Goal: Task Accomplishment & Management: Complete application form

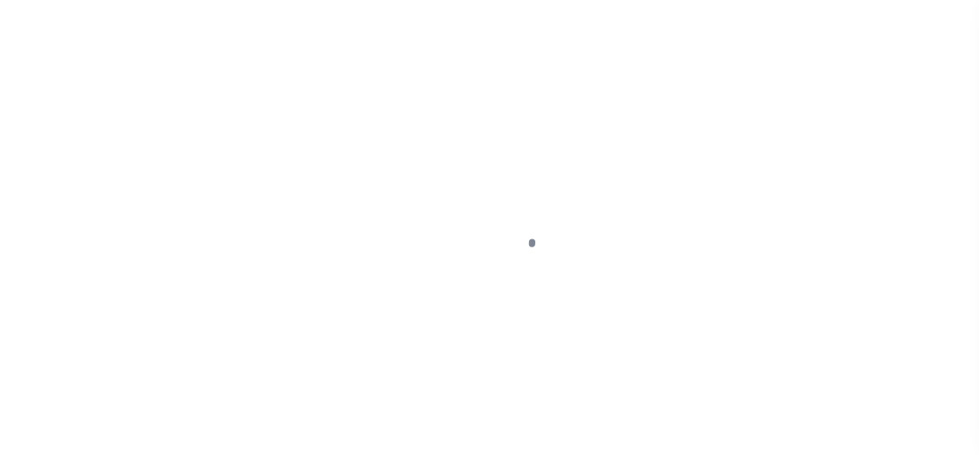
select select
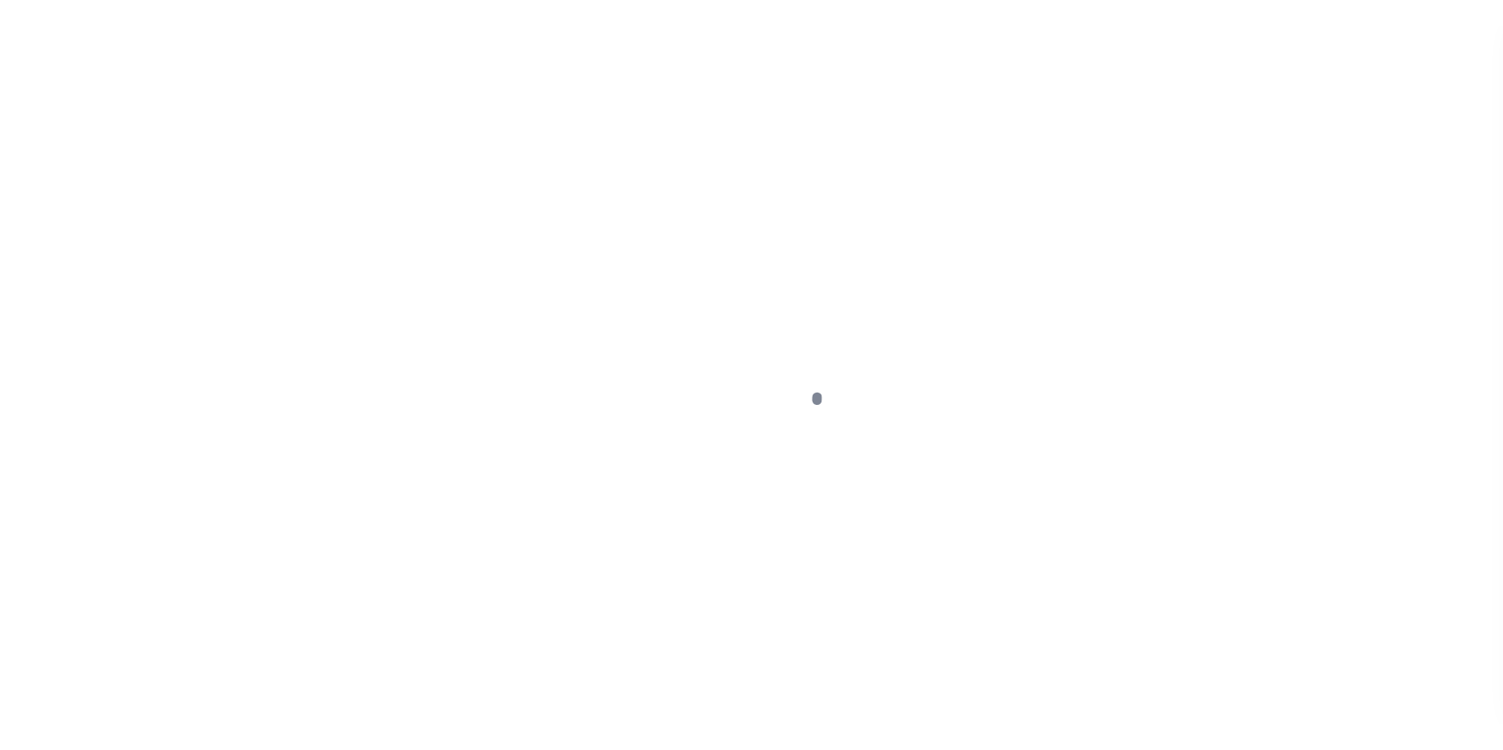
scroll to position [407, 0]
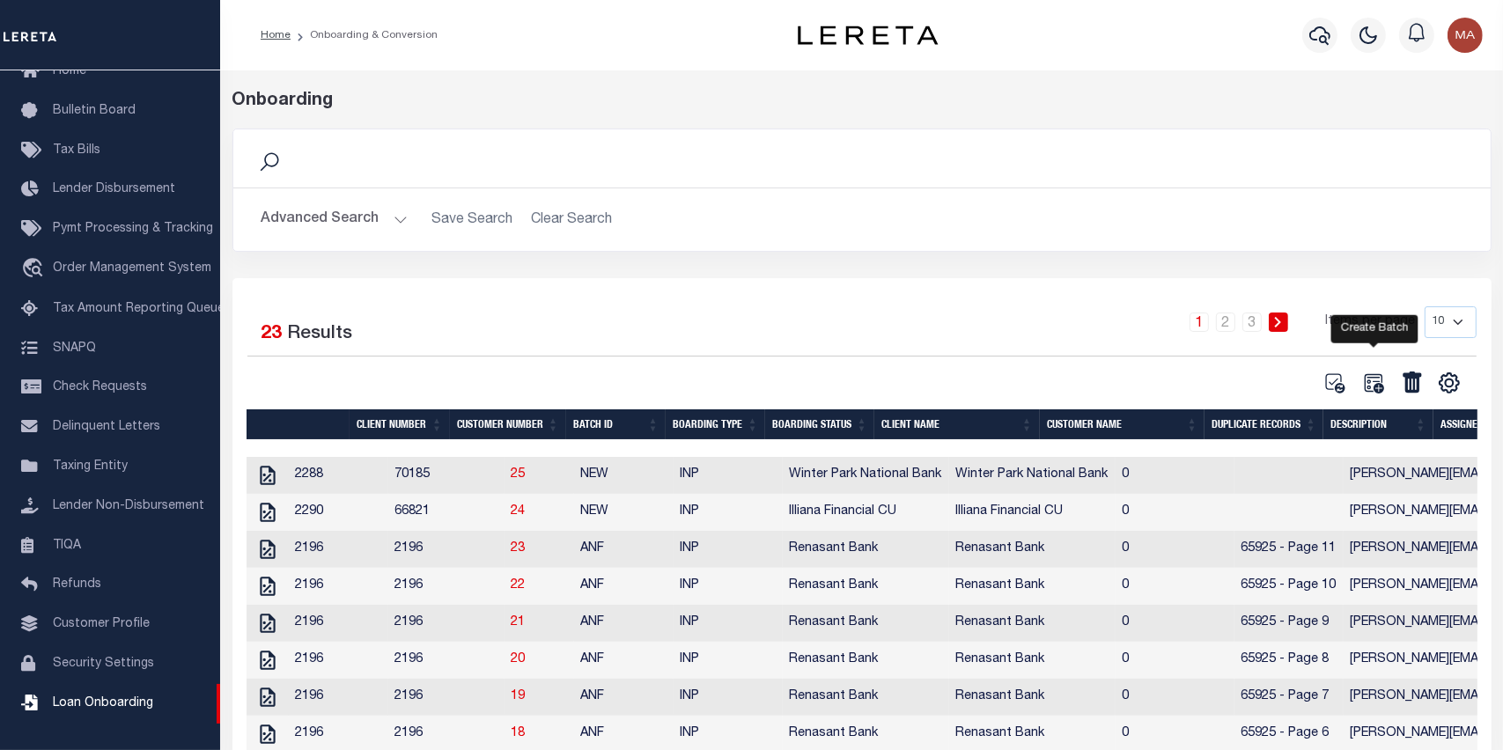
click at [1378, 383] on icon at bounding box center [1373, 382] width 19 height 19
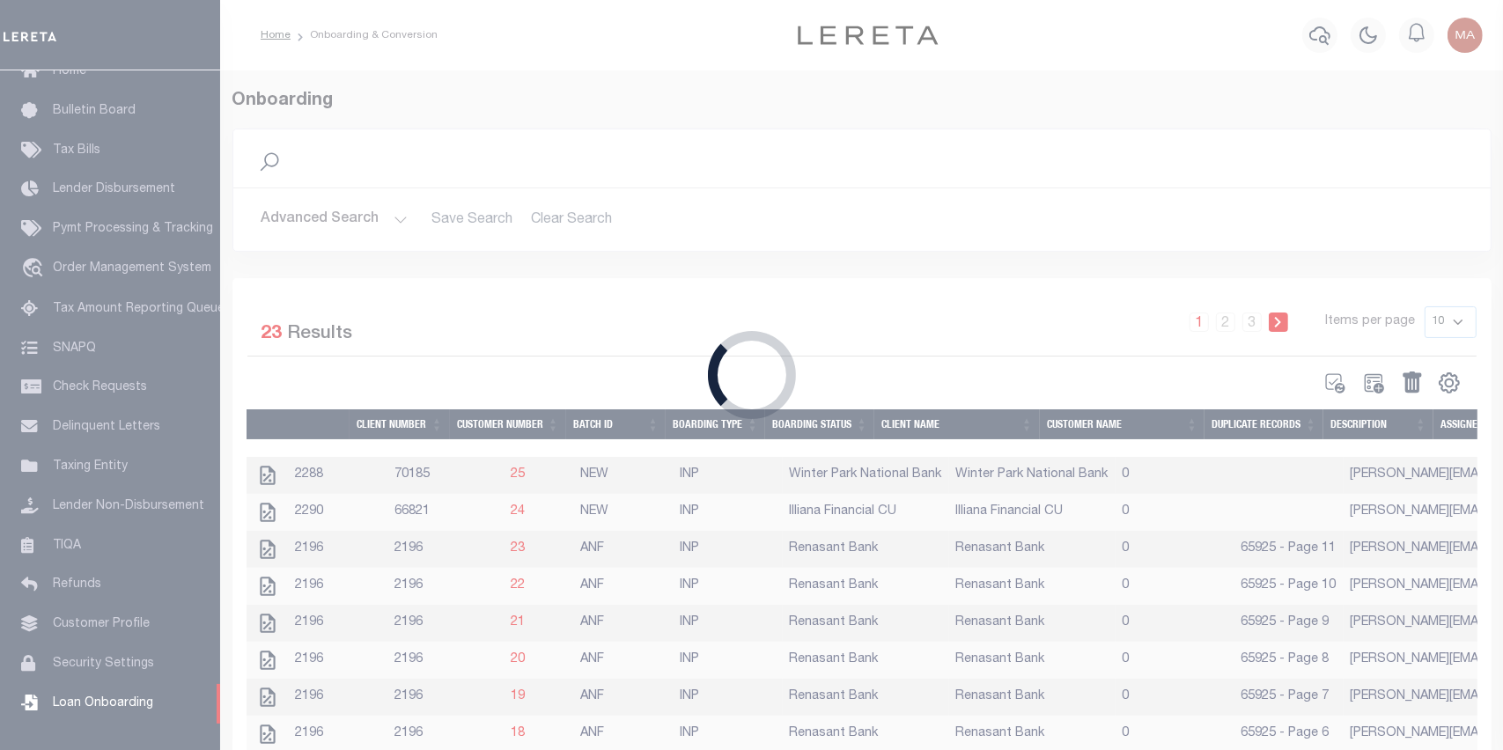
select select
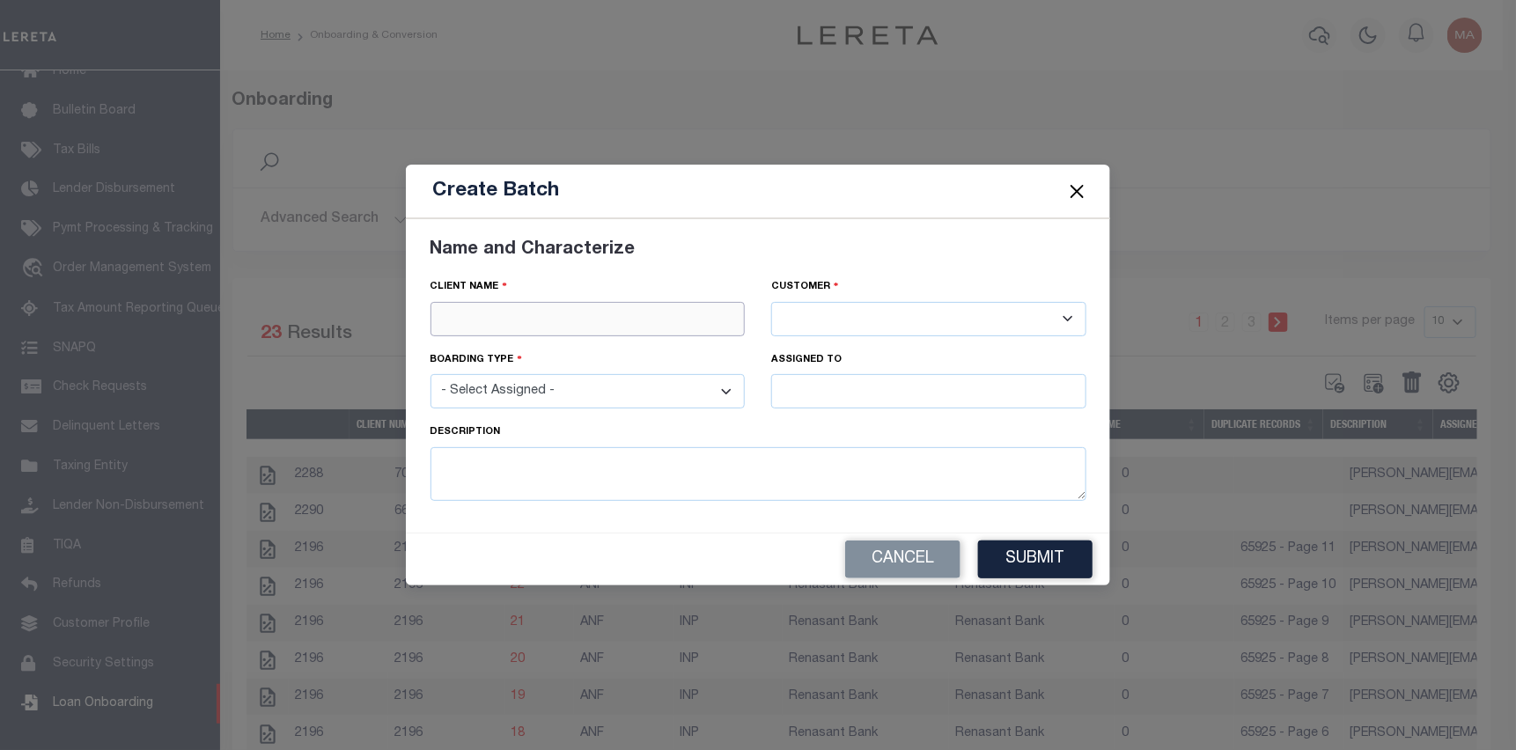
click at [514, 319] on input "text" at bounding box center [588, 319] width 315 height 34
click at [515, 347] on div "Dakota Business Lending" at bounding box center [589, 350] width 314 height 28
type input "Dakota Business Lending"
click at [555, 397] on select "- Select Assigned - NEW - New Loan REF - Refinance Loan CWF - Conversion with F…" at bounding box center [588, 391] width 315 height 34
select select "NEW"
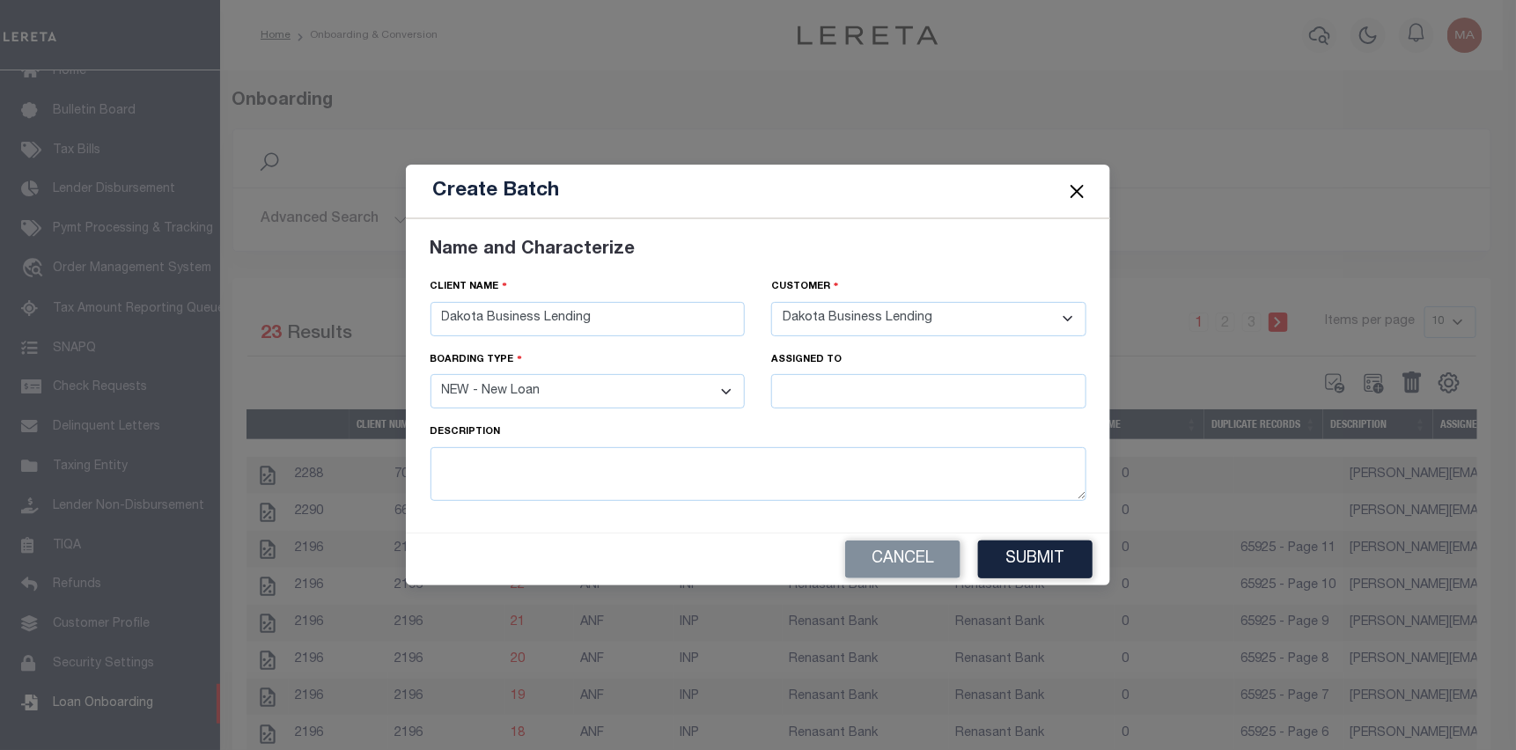
click at [431, 375] on select "- Select Assigned - NEW - New Loan REF - Refinance Loan CWF - Conversion with F…" at bounding box center [588, 391] width 315 height 34
drag, startPoint x: 821, startPoint y: 381, endPoint x: 830, endPoint y: 380, distance: 8.9
click at [822, 381] on input "text" at bounding box center [928, 391] width 315 height 34
type input "a"
type input "g"
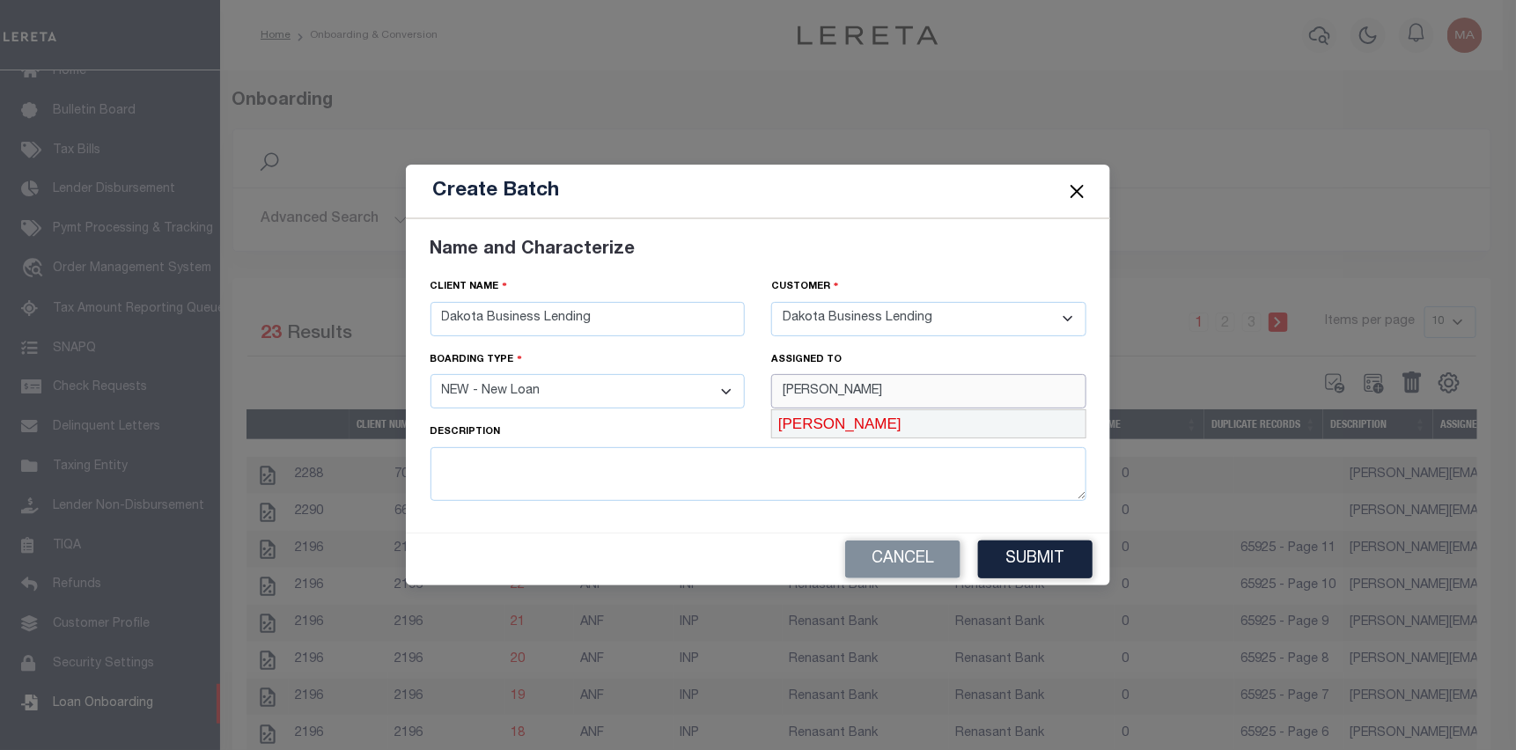
click at [782, 423] on div "Jackie Huish" at bounding box center [929, 424] width 314 height 28
type input "Jackie Huish"
click at [640, 435] on div "Description" at bounding box center [759, 435] width 656 height 25
click at [1019, 564] on button "Submit" at bounding box center [1035, 560] width 114 height 38
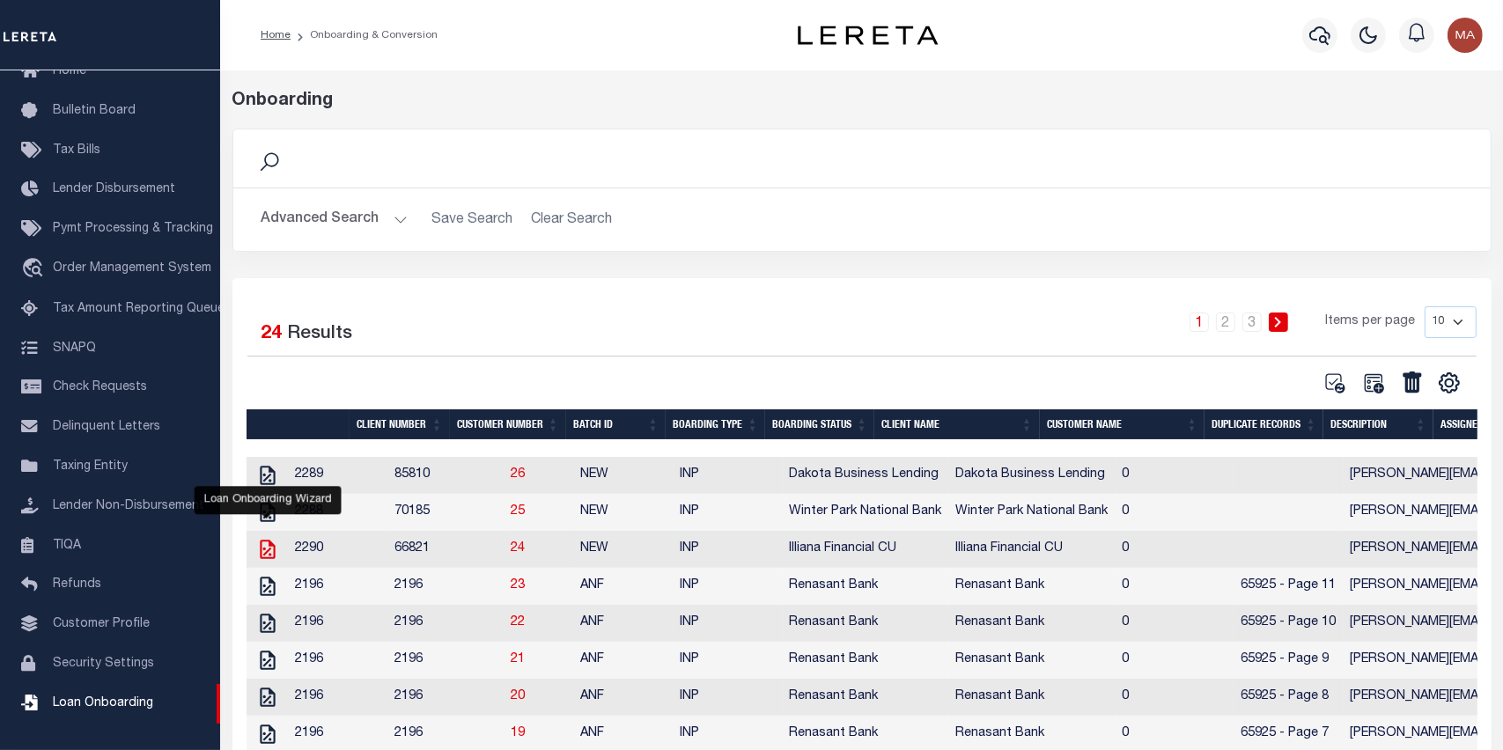
click at [263, 557] on icon at bounding box center [267, 549] width 23 height 23
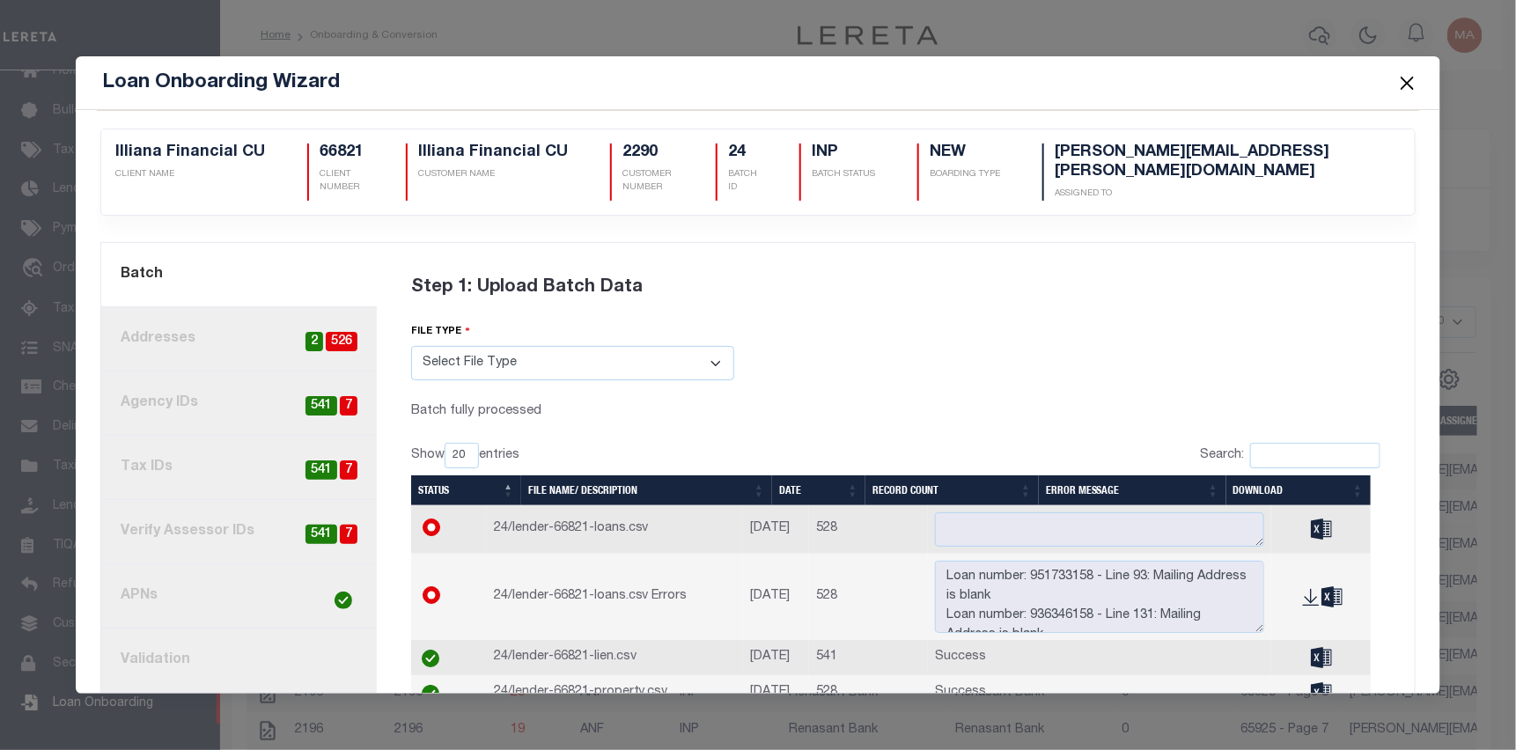
click at [254, 336] on link "2. Addresses 526 2" at bounding box center [239, 339] width 276 height 64
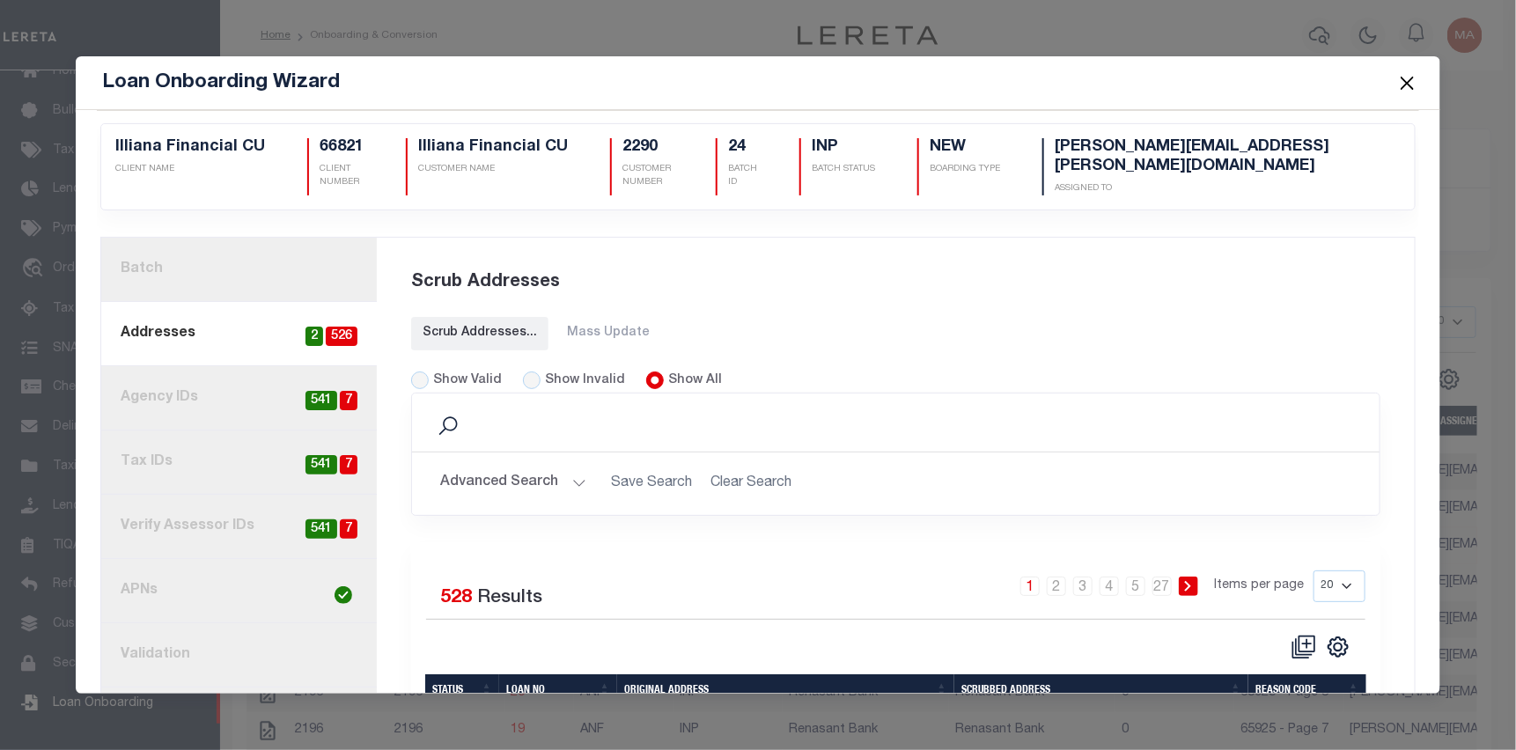
scroll to position [0, 0]
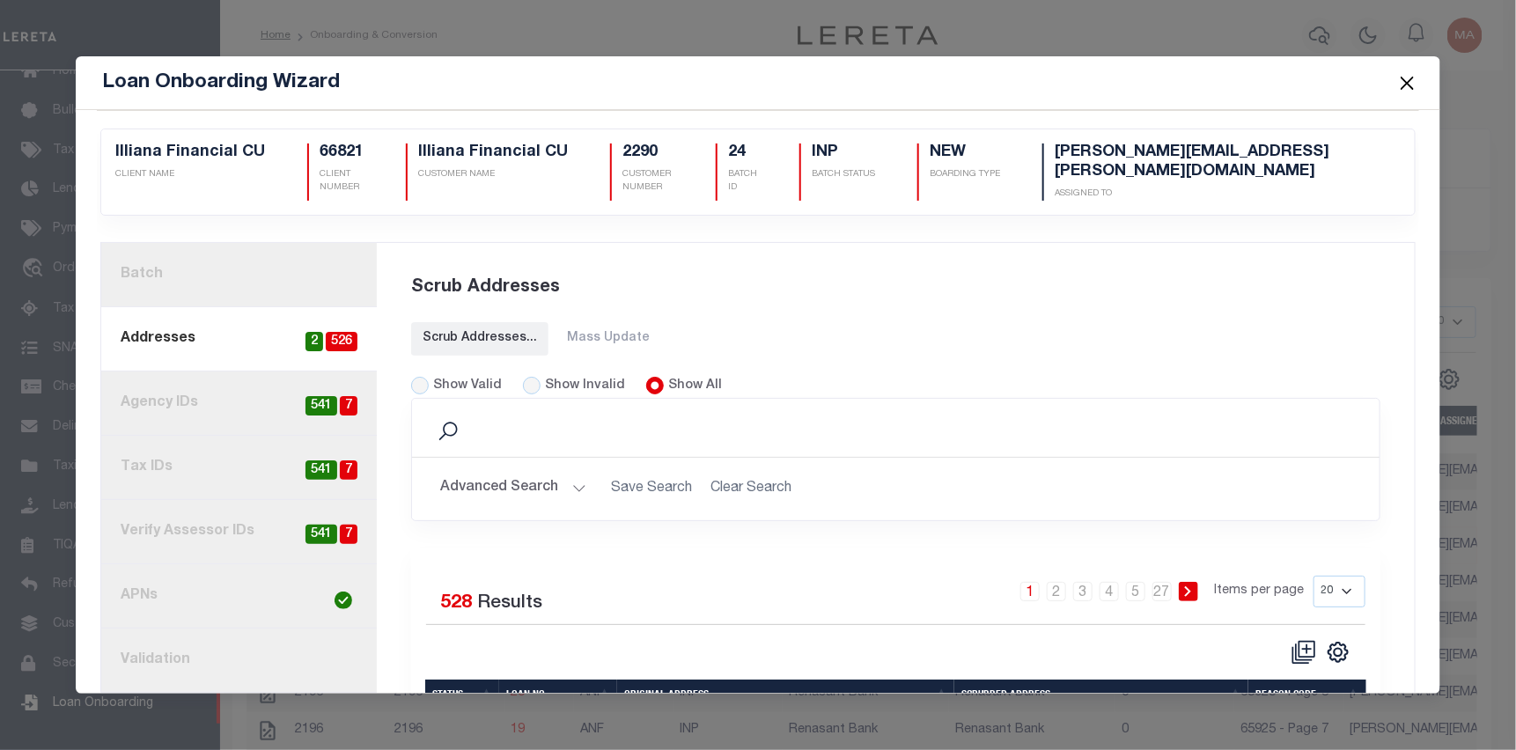
click at [242, 337] on link "current step: 2. Addresses 526 2" at bounding box center [239, 339] width 276 height 64
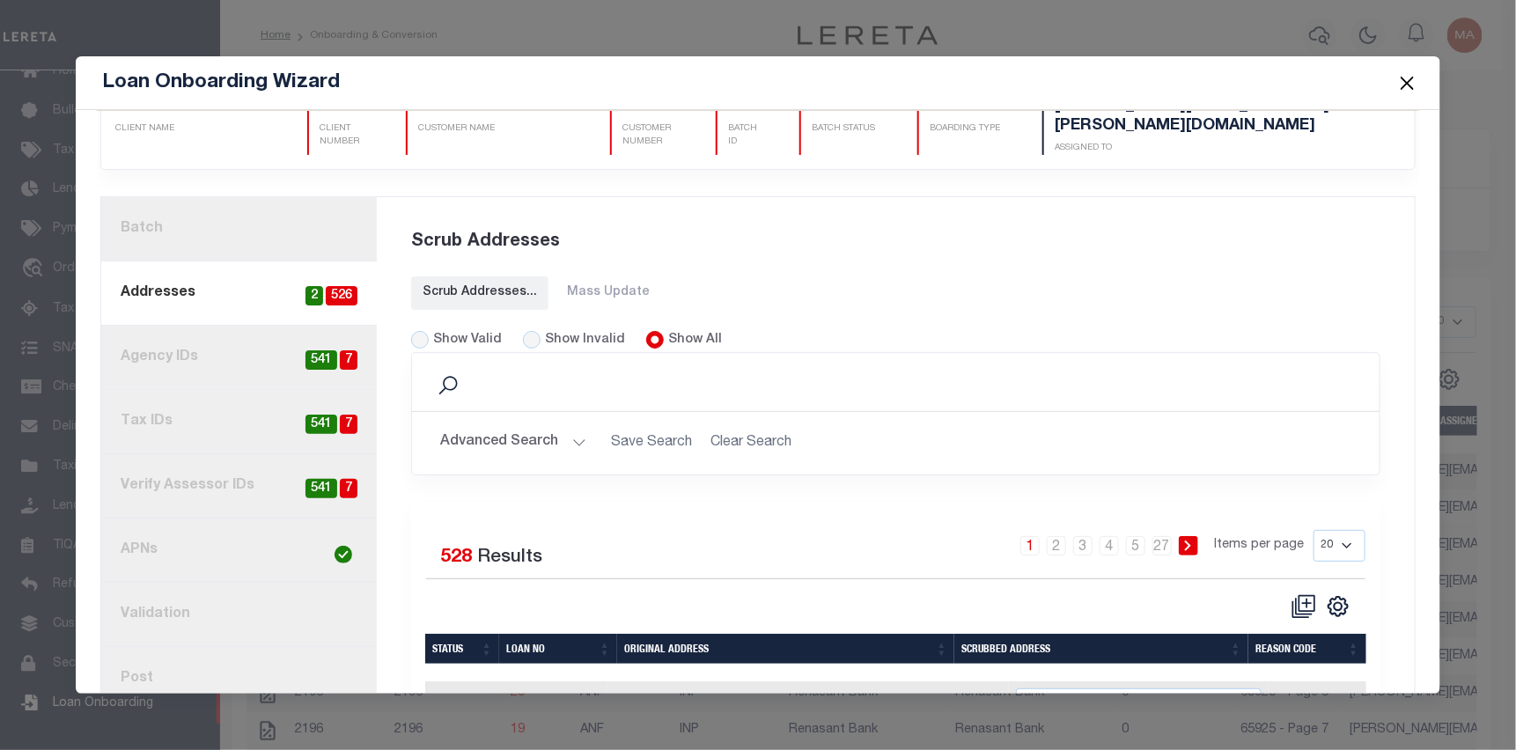
scroll to position [88, 0]
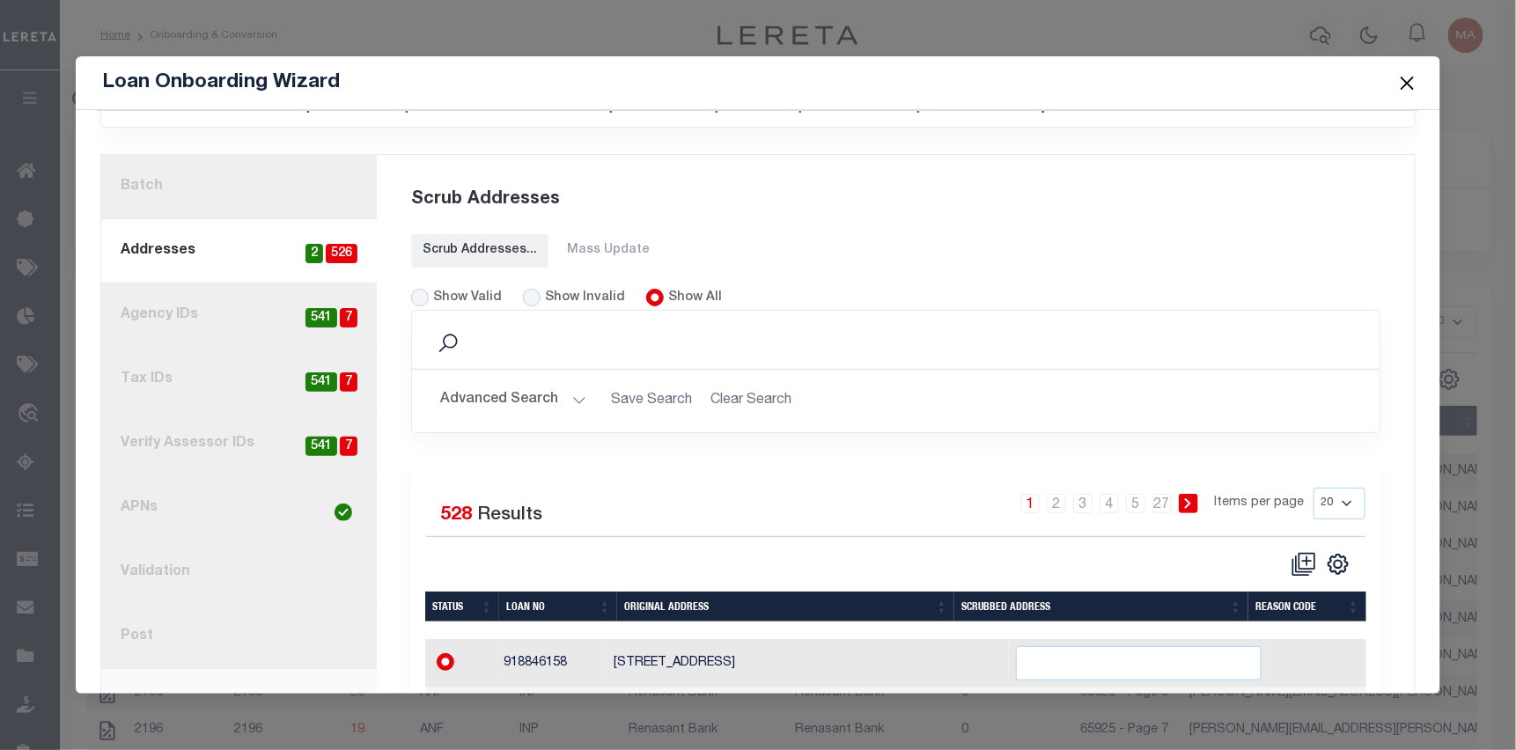
click at [1413, 79] on button "Close" at bounding box center [1408, 82] width 23 height 23
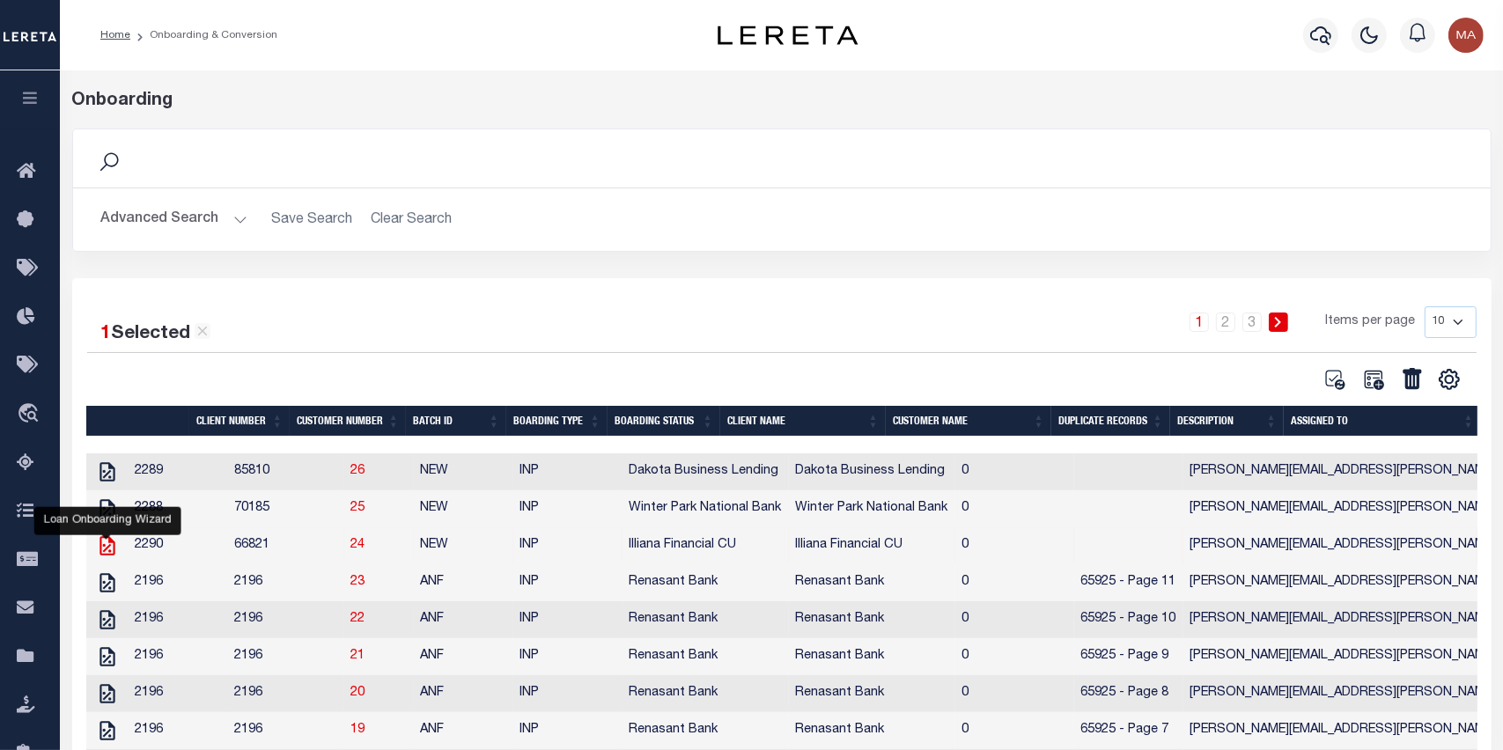
click at [108, 548] on icon at bounding box center [107, 546] width 23 height 23
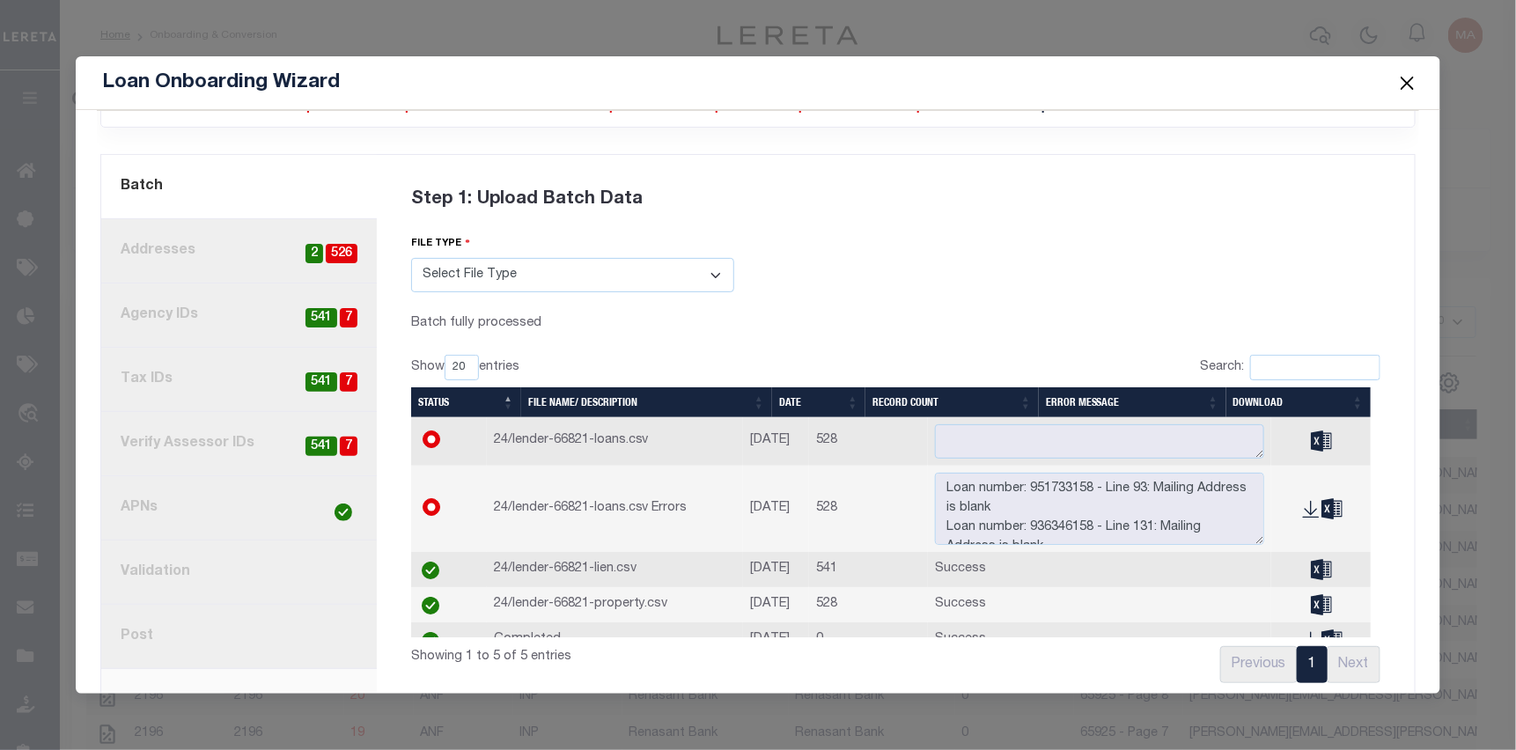
scroll to position [0, 0]
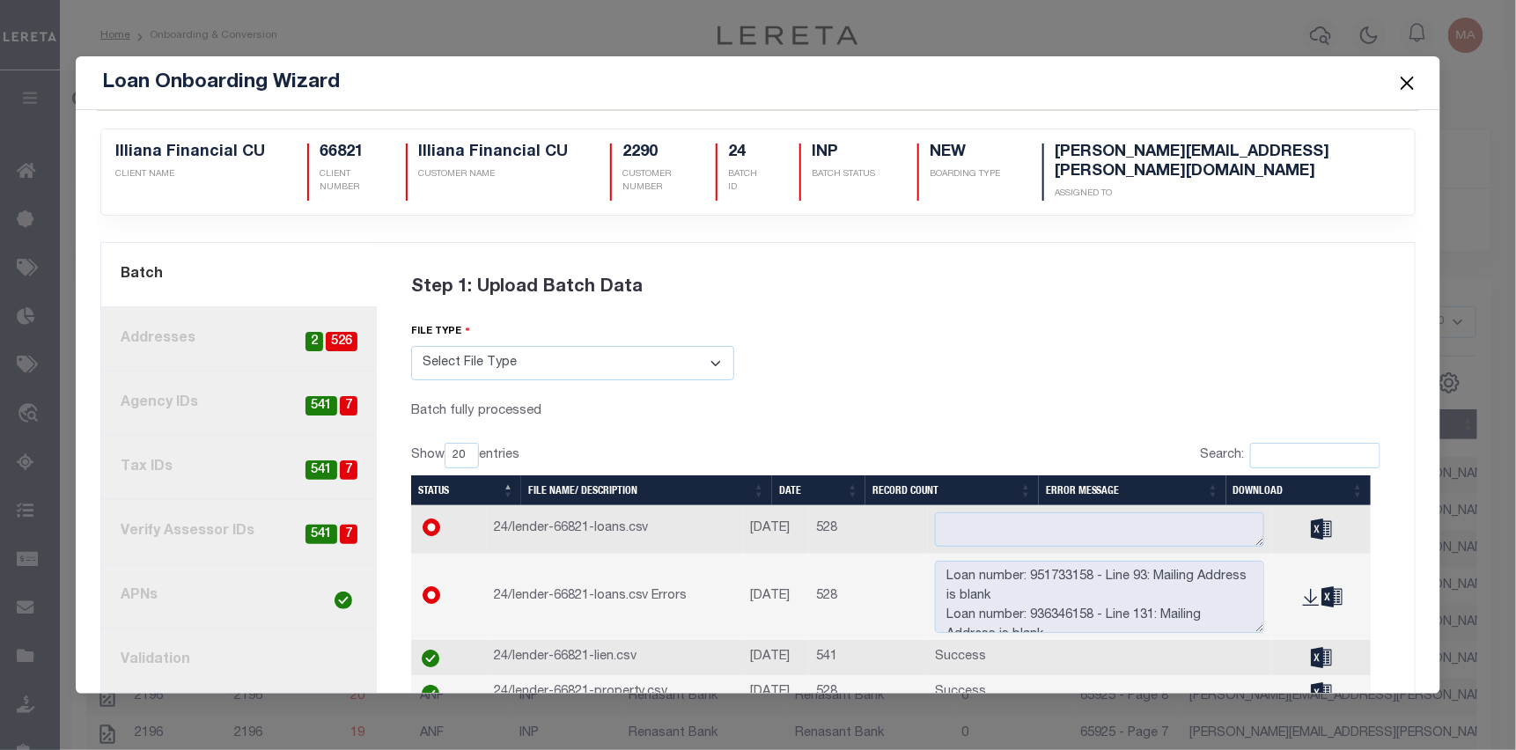
click at [219, 394] on link "3. Agency IDs 7 541" at bounding box center [239, 404] width 276 height 64
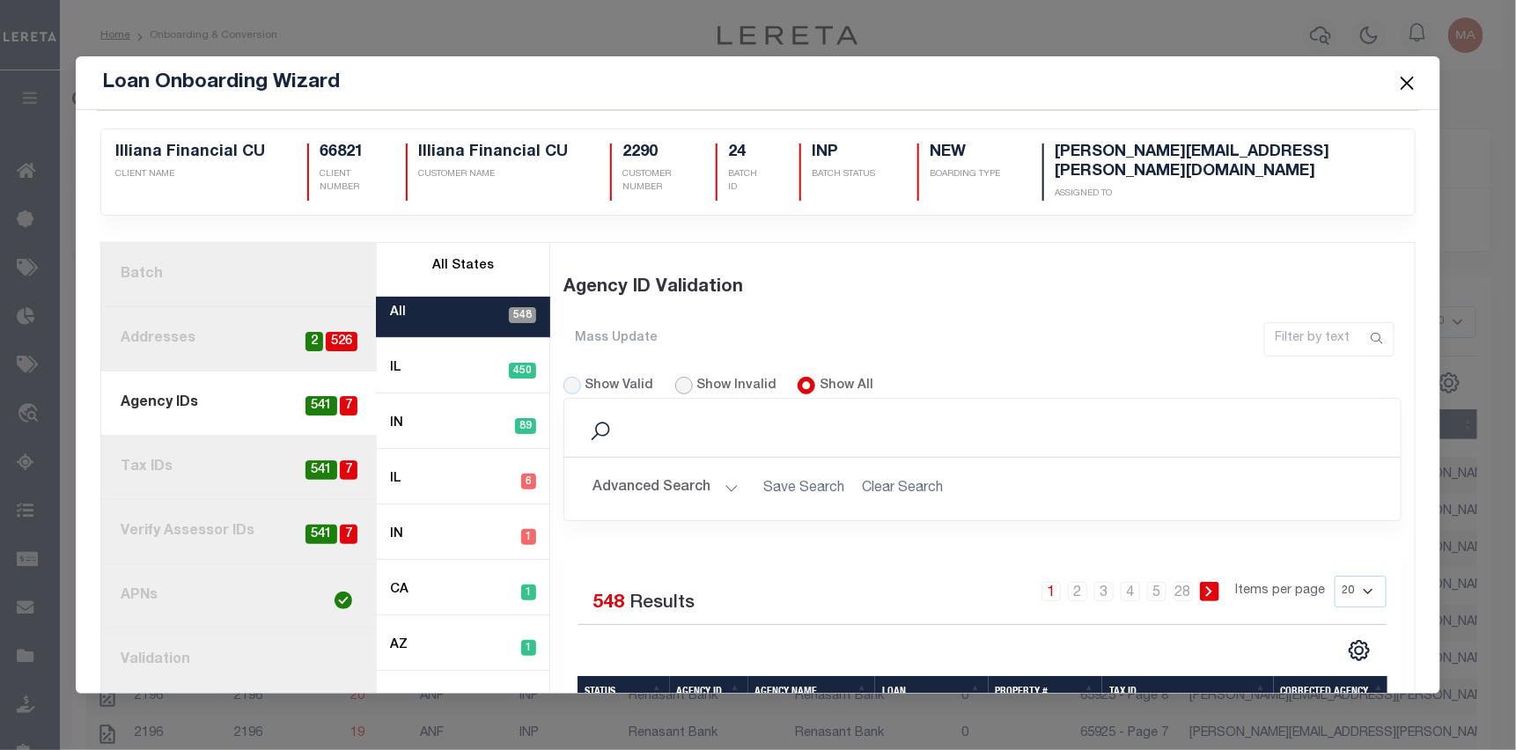
click at [676, 377] on input "Show Invalid" at bounding box center [684, 386] width 18 height 18
radio input "true"
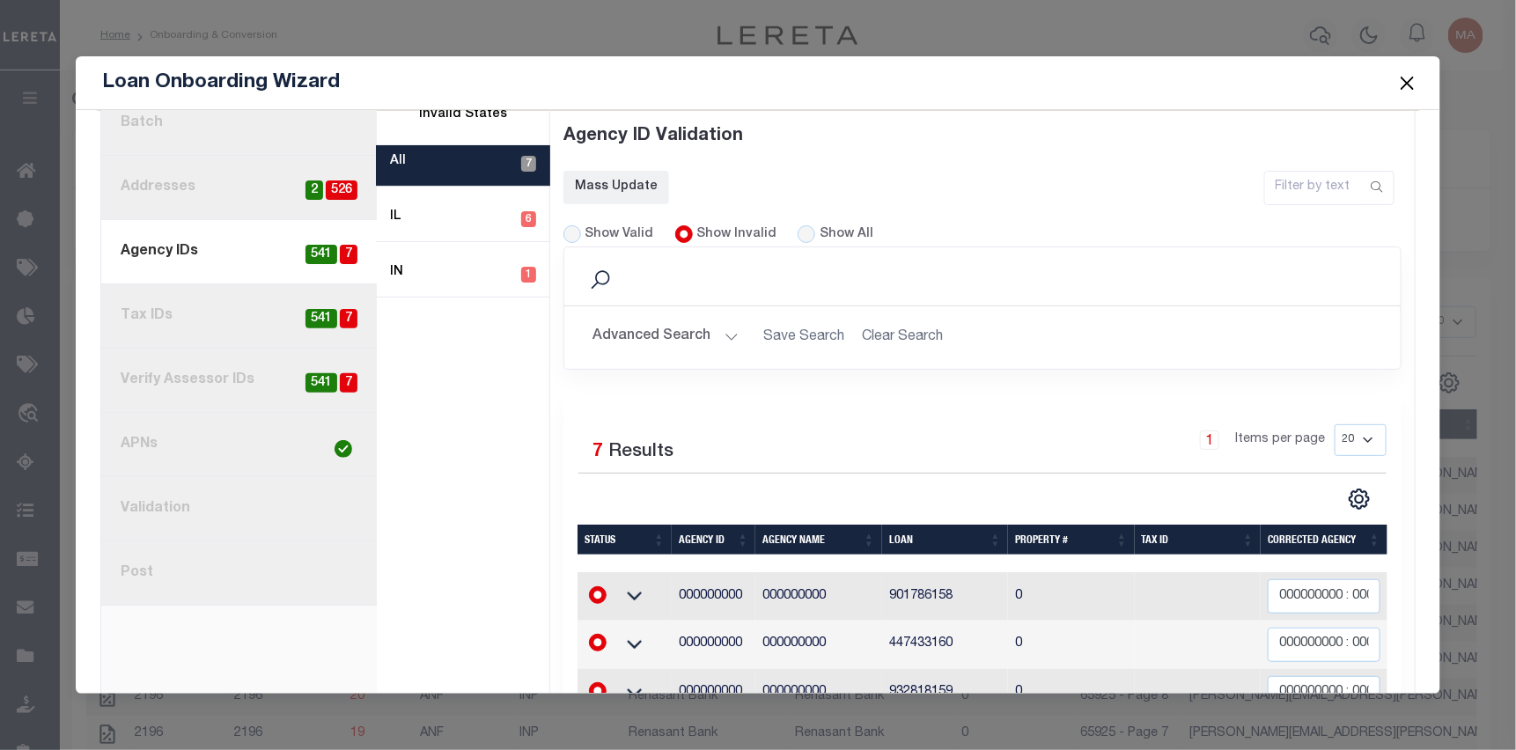
scroll to position [153, 0]
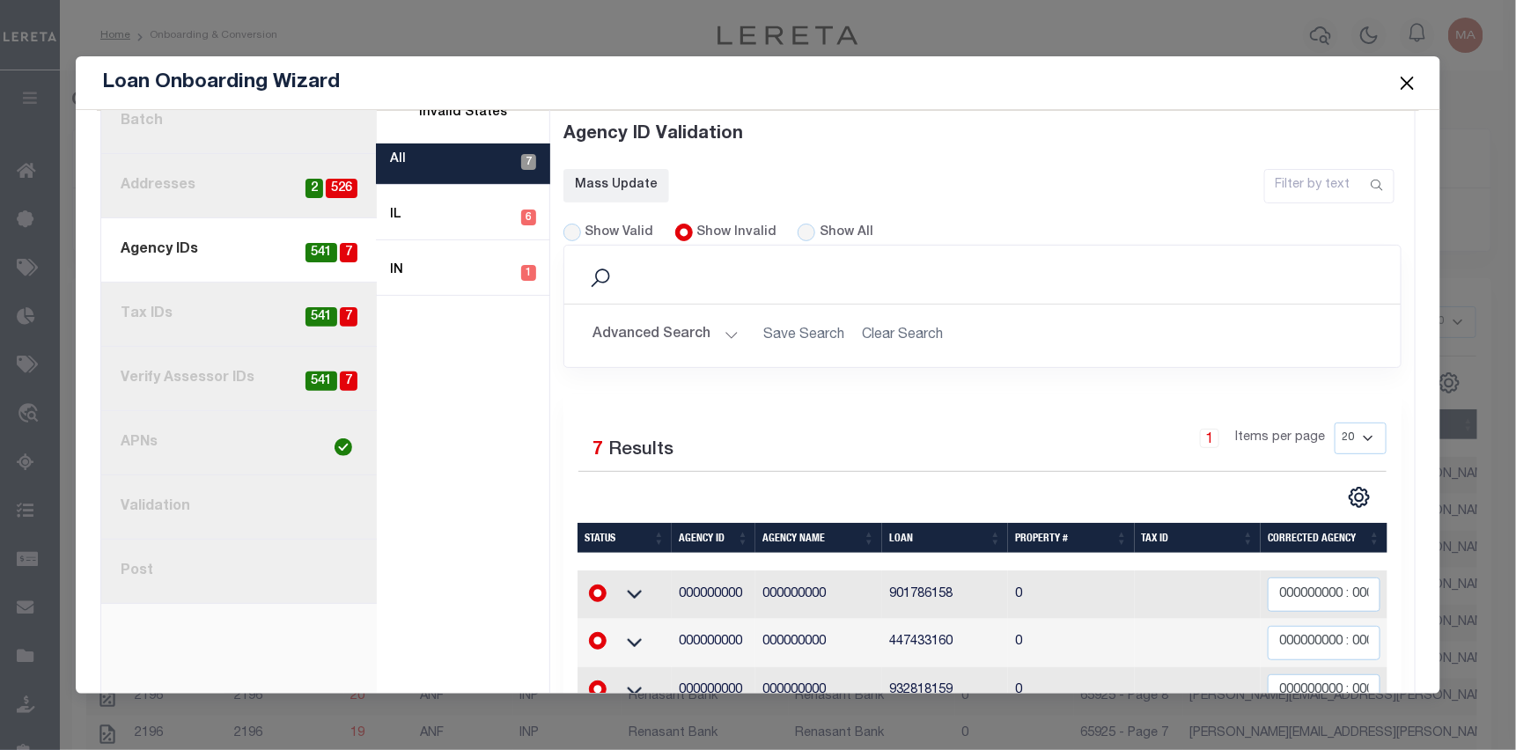
click at [151, 303] on link "4. Tax IDs 7 541" at bounding box center [239, 315] width 276 height 64
radio input "true"
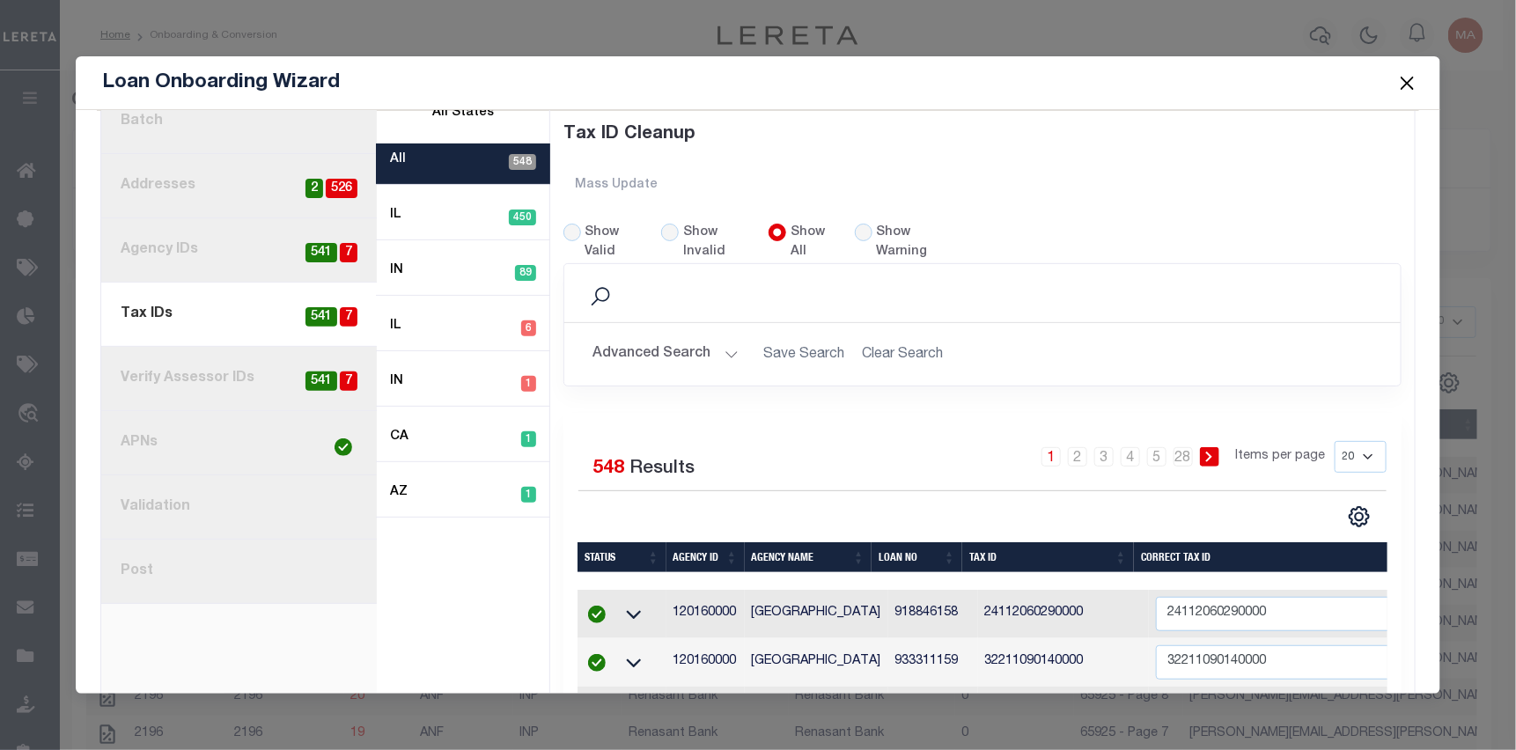
click at [210, 378] on link "5. Verify Assessor IDs 7 541" at bounding box center [239, 379] width 276 height 64
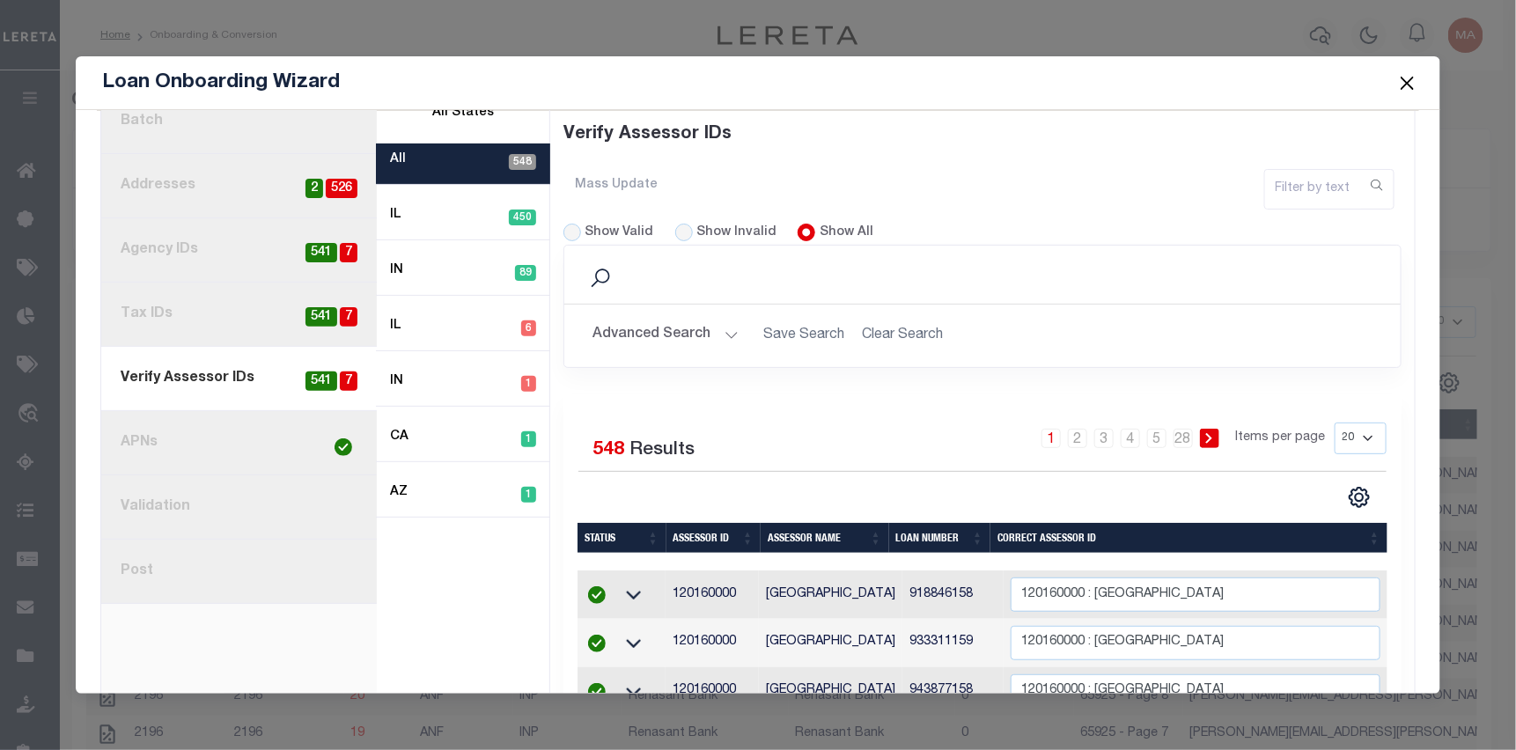
click at [218, 309] on link "4. Tax IDs 7 541" at bounding box center [239, 315] width 276 height 64
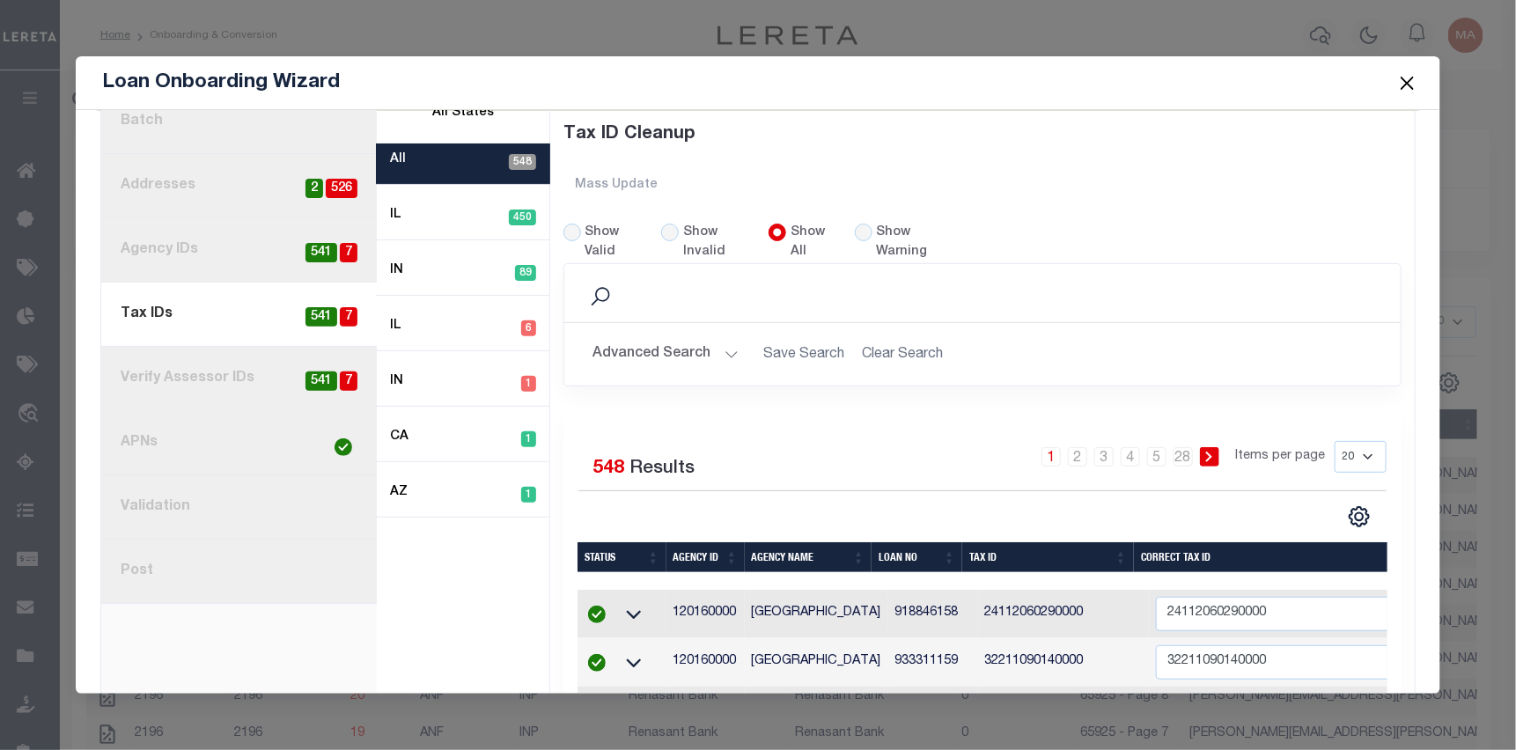
click at [232, 254] on link "3. Agency IDs 7 541" at bounding box center [239, 250] width 276 height 64
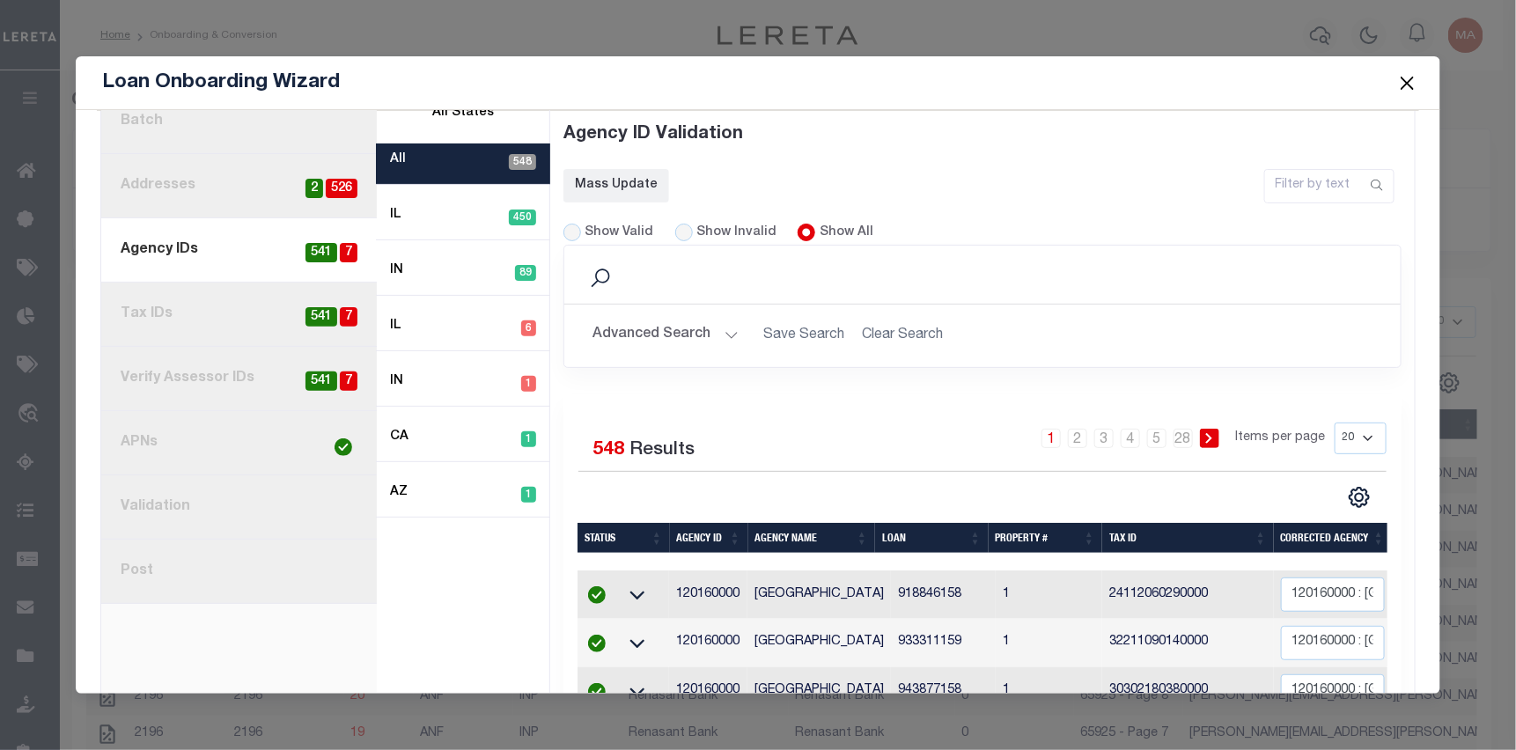
click at [194, 314] on link "4. Tax IDs 7 541" at bounding box center [239, 315] width 276 height 64
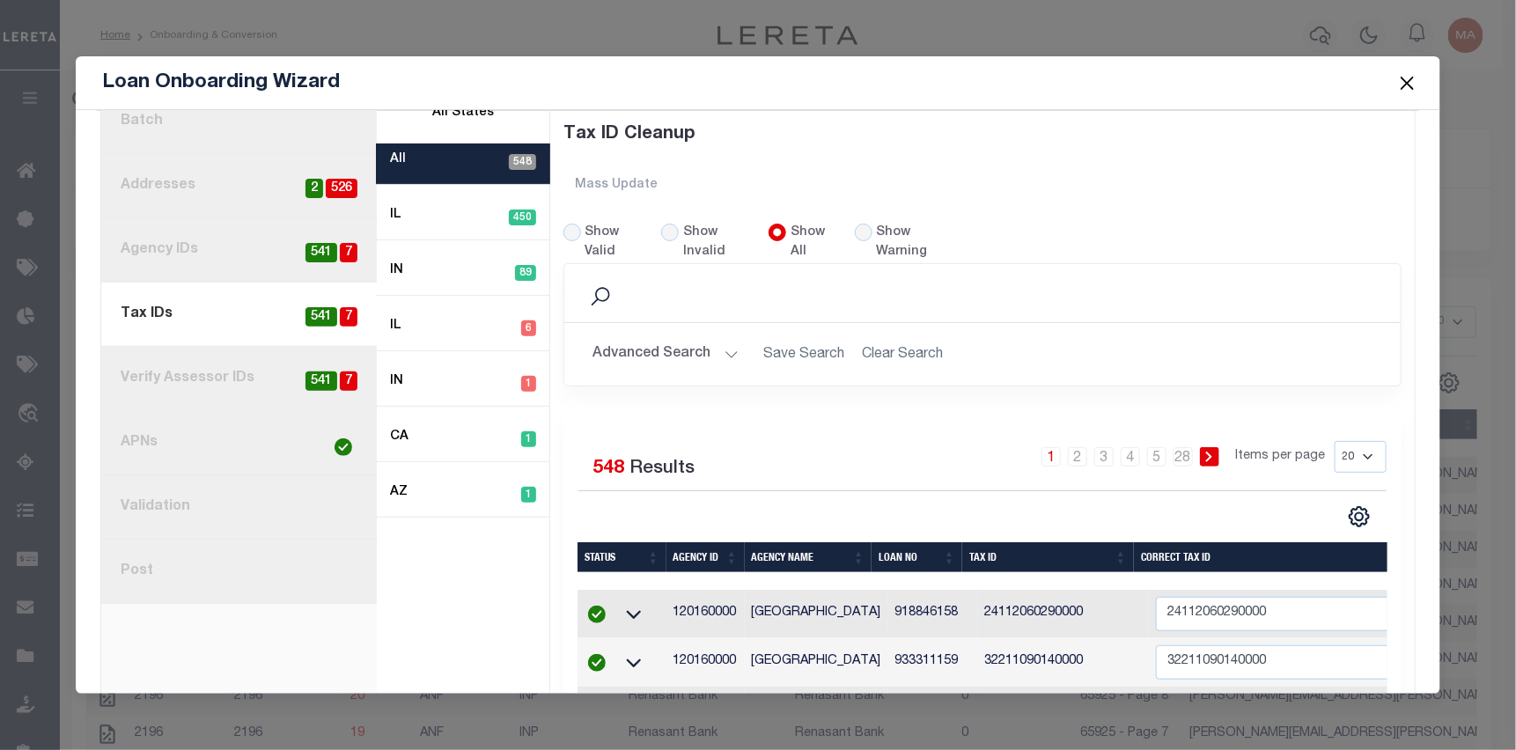
click at [141, 121] on link "1. Batch" at bounding box center [239, 122] width 276 height 64
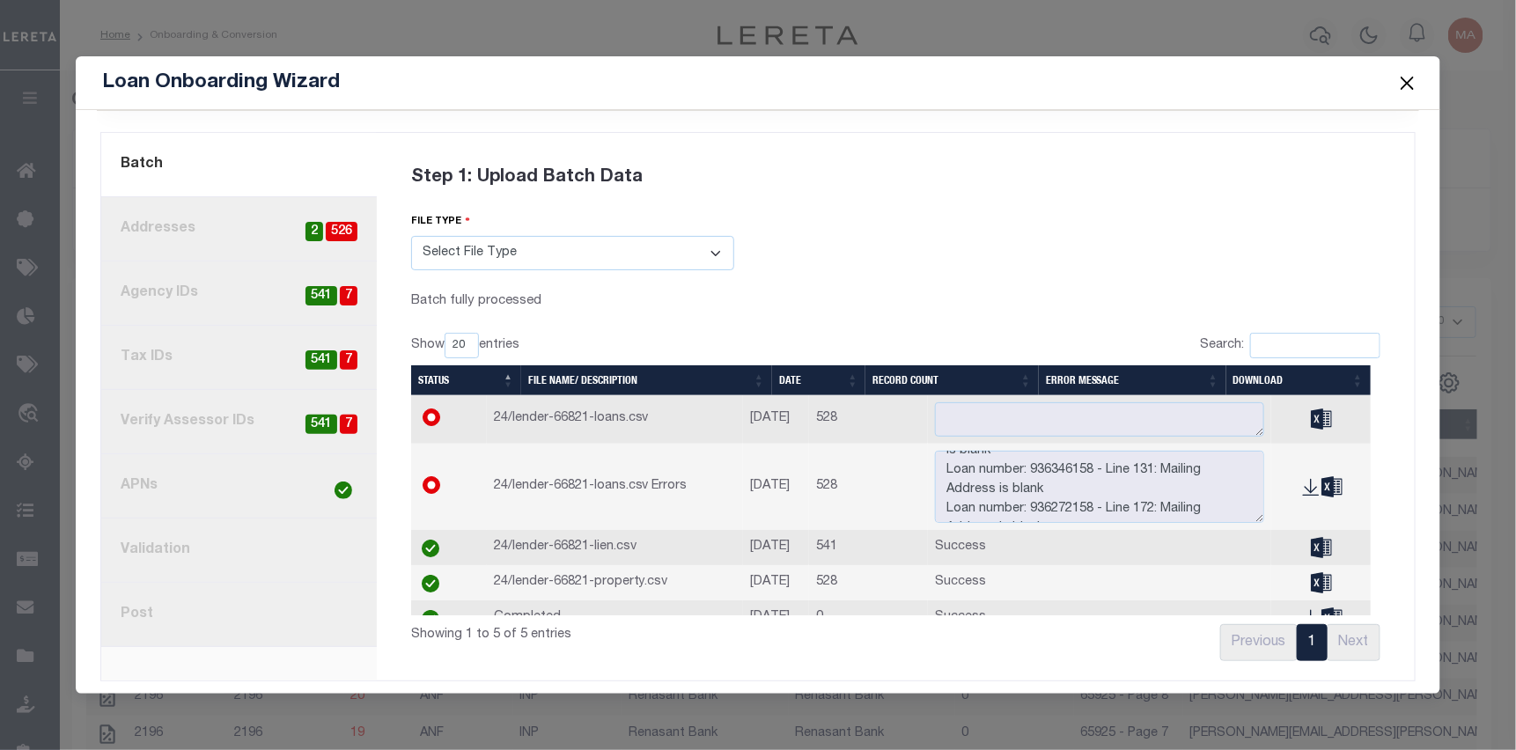
scroll to position [88, 0]
click at [1405, 80] on button "Close" at bounding box center [1408, 82] width 23 height 23
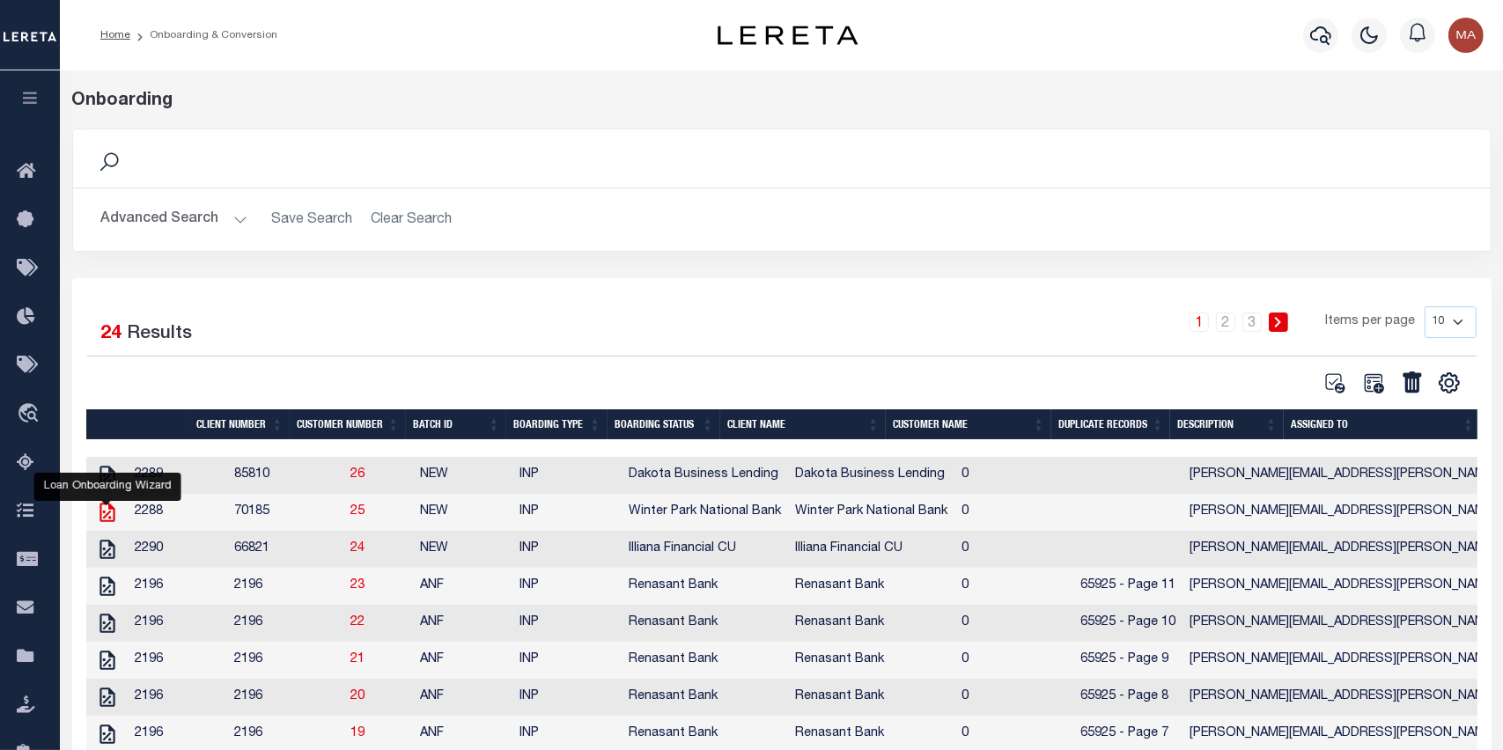
click at [111, 520] on icon "" at bounding box center [107, 512] width 23 height 23
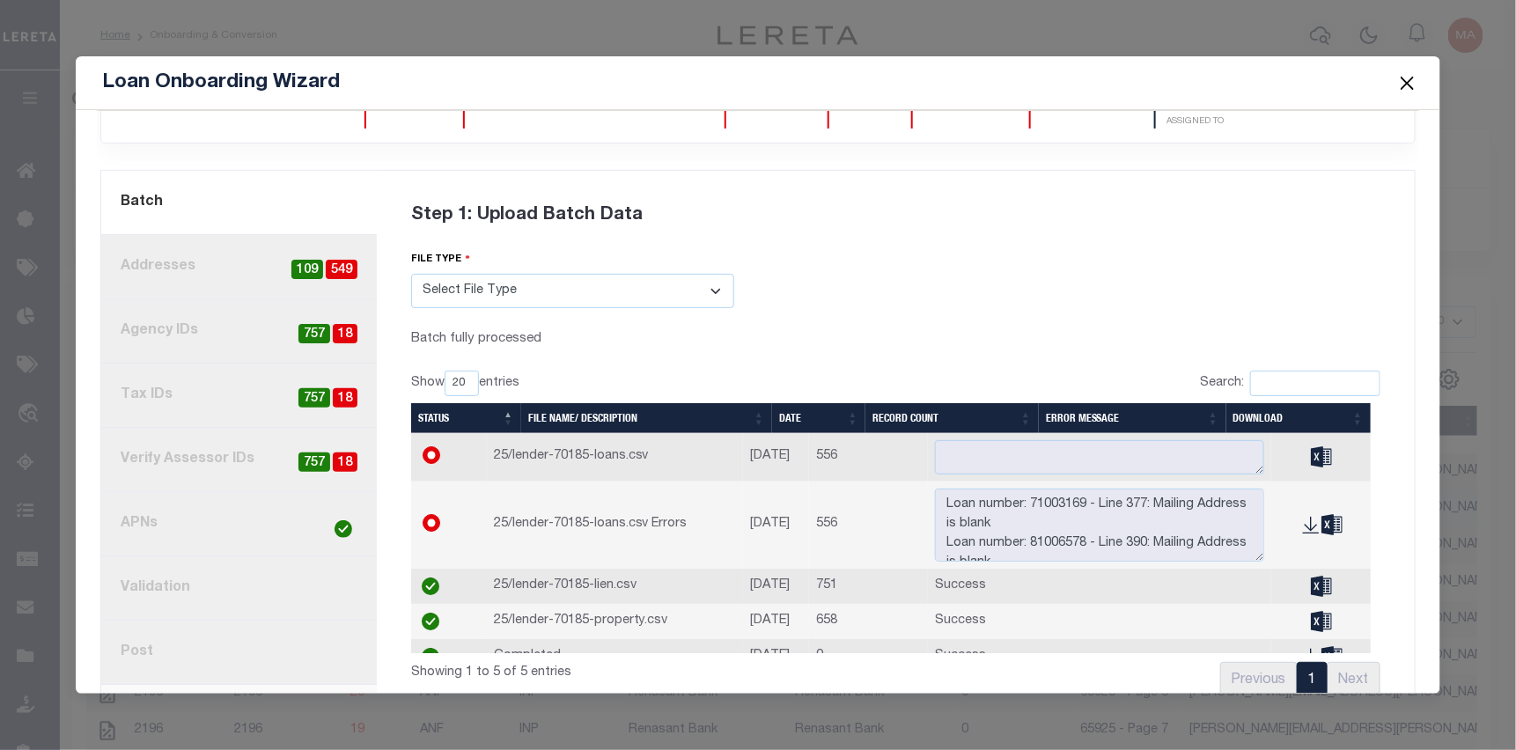
scroll to position [0, 0]
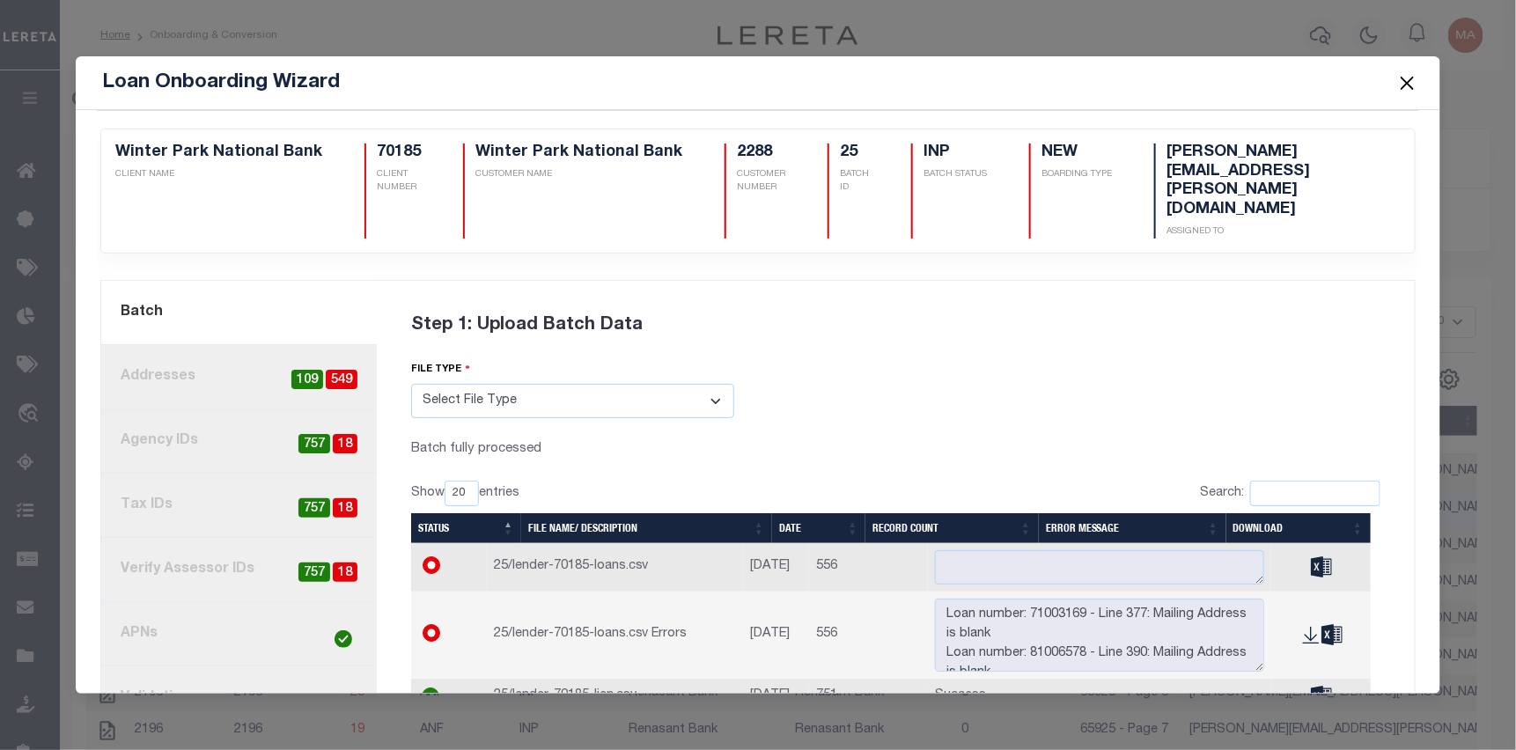
click at [195, 345] on link "2. Addresses 549 109" at bounding box center [239, 377] width 276 height 64
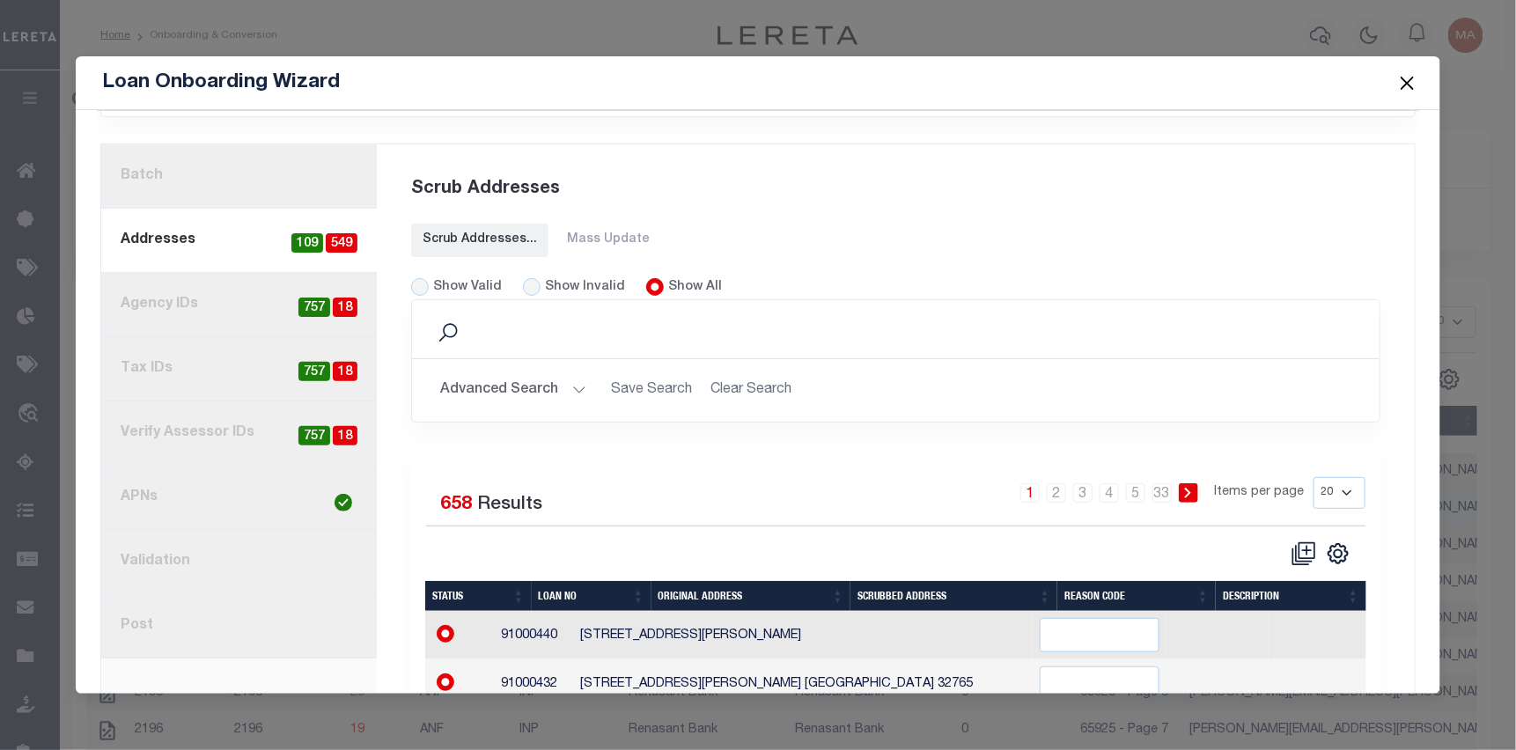
scroll to position [176, 0]
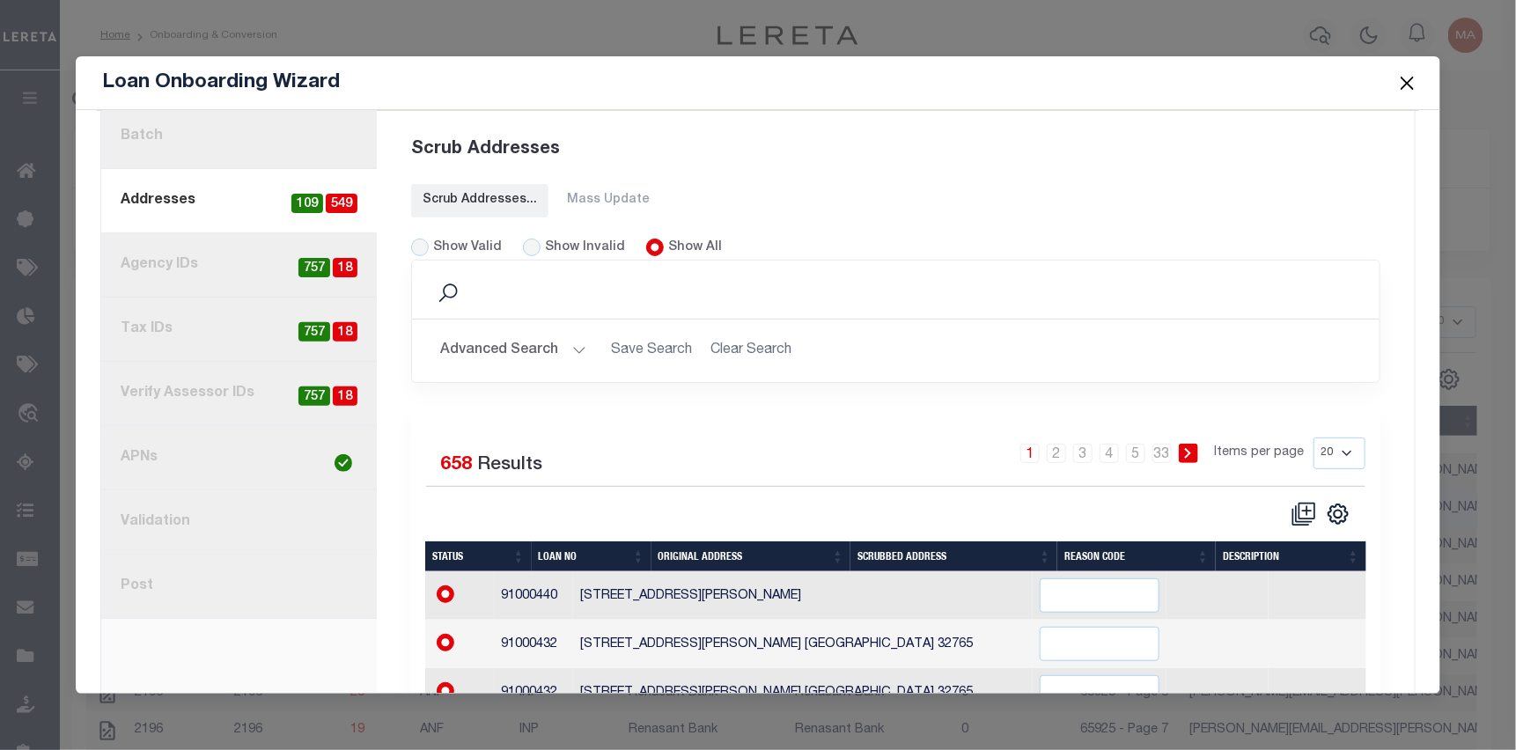
click at [468, 239] on label "Show Valid" at bounding box center [467, 248] width 69 height 19
click at [429, 239] on input "Show Valid" at bounding box center [420, 248] width 18 height 18
radio input "true"
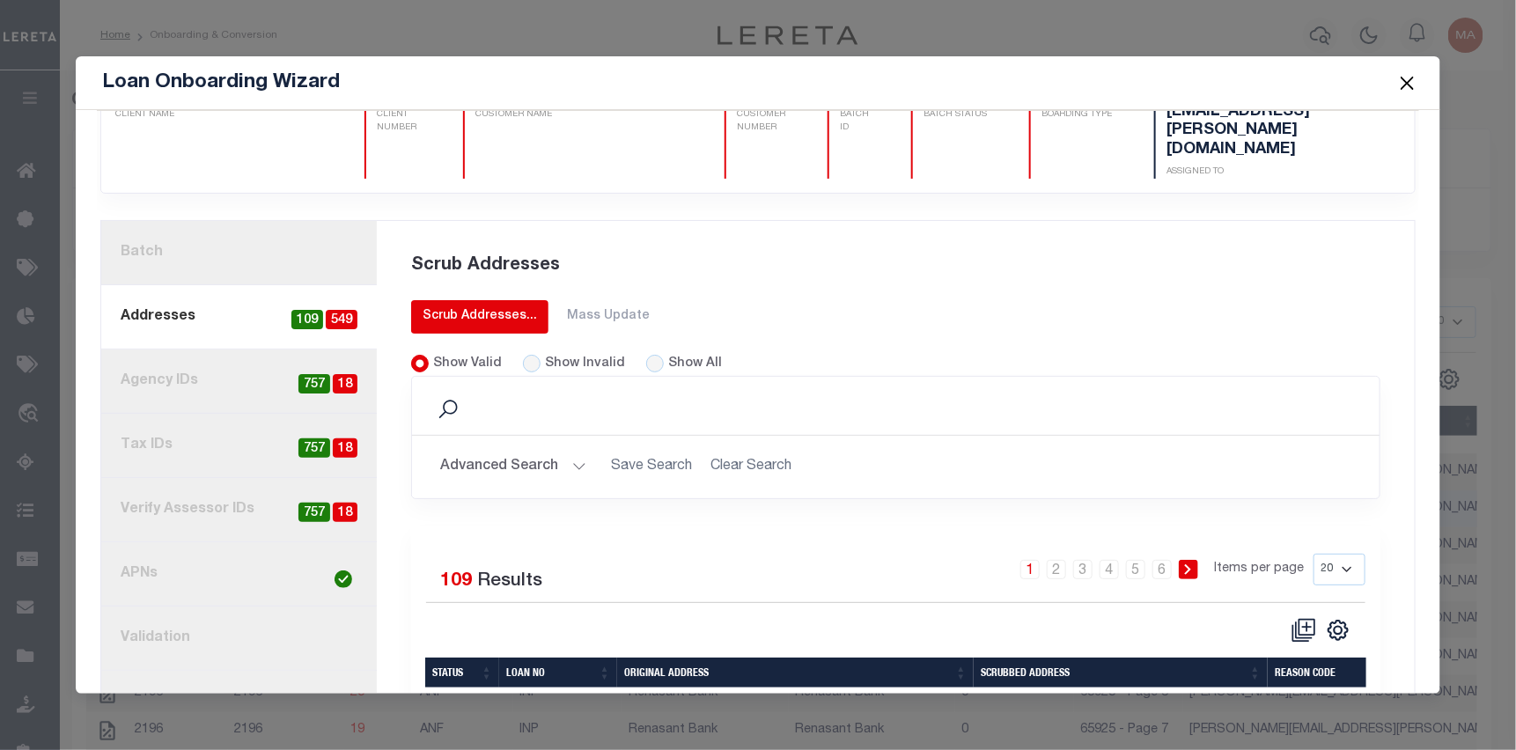
scroll to position [88, 0]
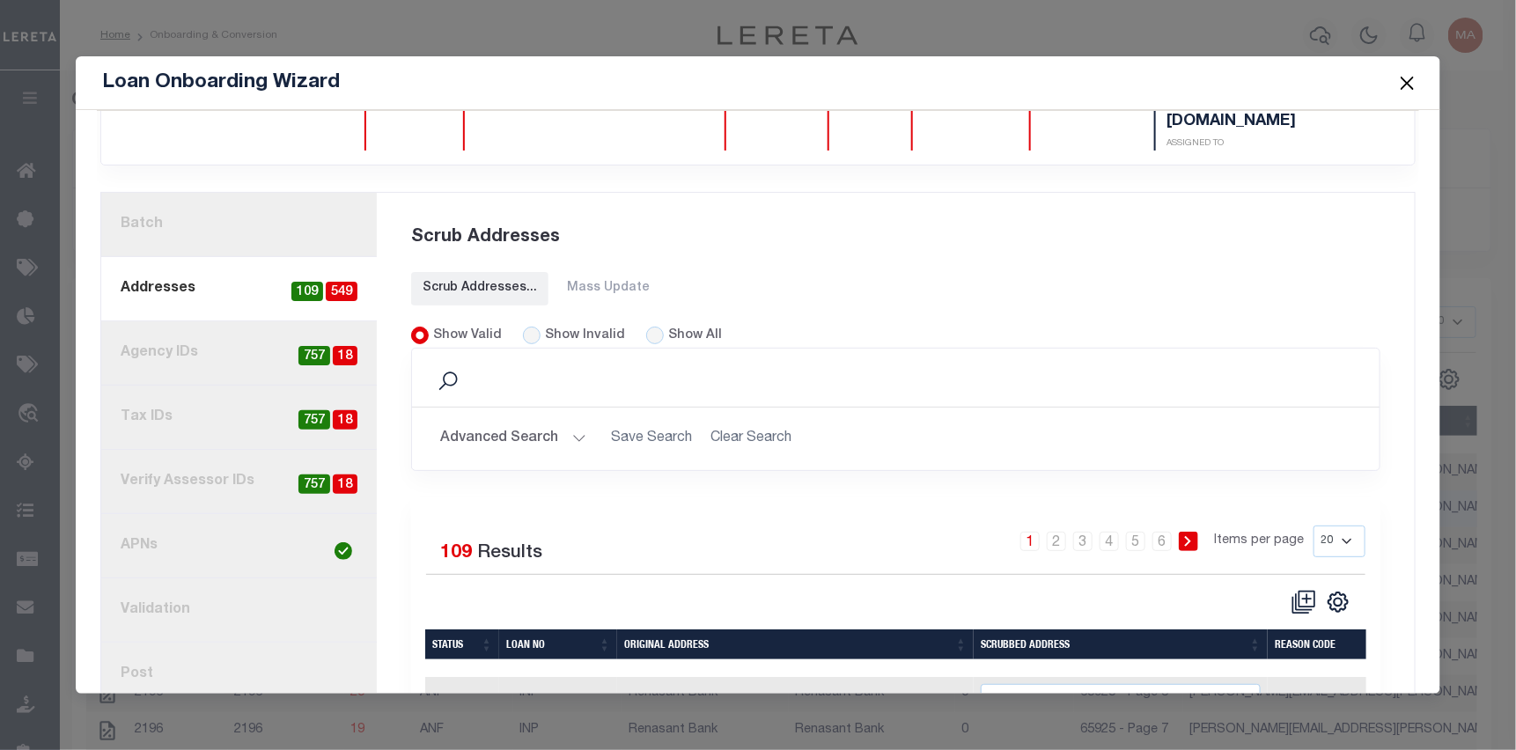
click at [190, 321] on link "3. Agency IDs 18 757" at bounding box center [239, 353] width 276 height 64
radio input "true"
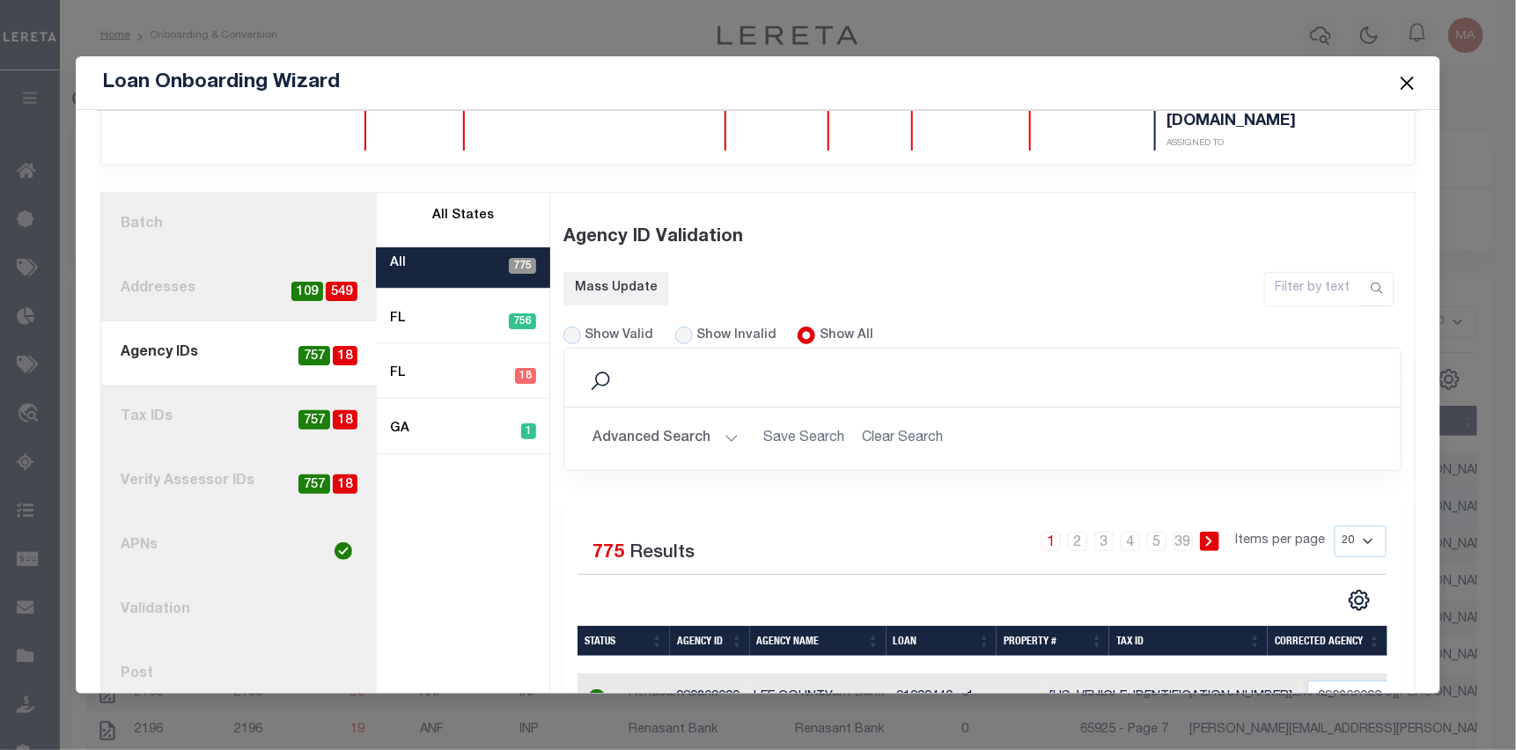
click at [688, 327] on div "Show Invalid" at bounding box center [726, 336] width 102 height 19
click at [679, 327] on input "Show Invalid" at bounding box center [684, 336] width 18 height 18
radio input "true"
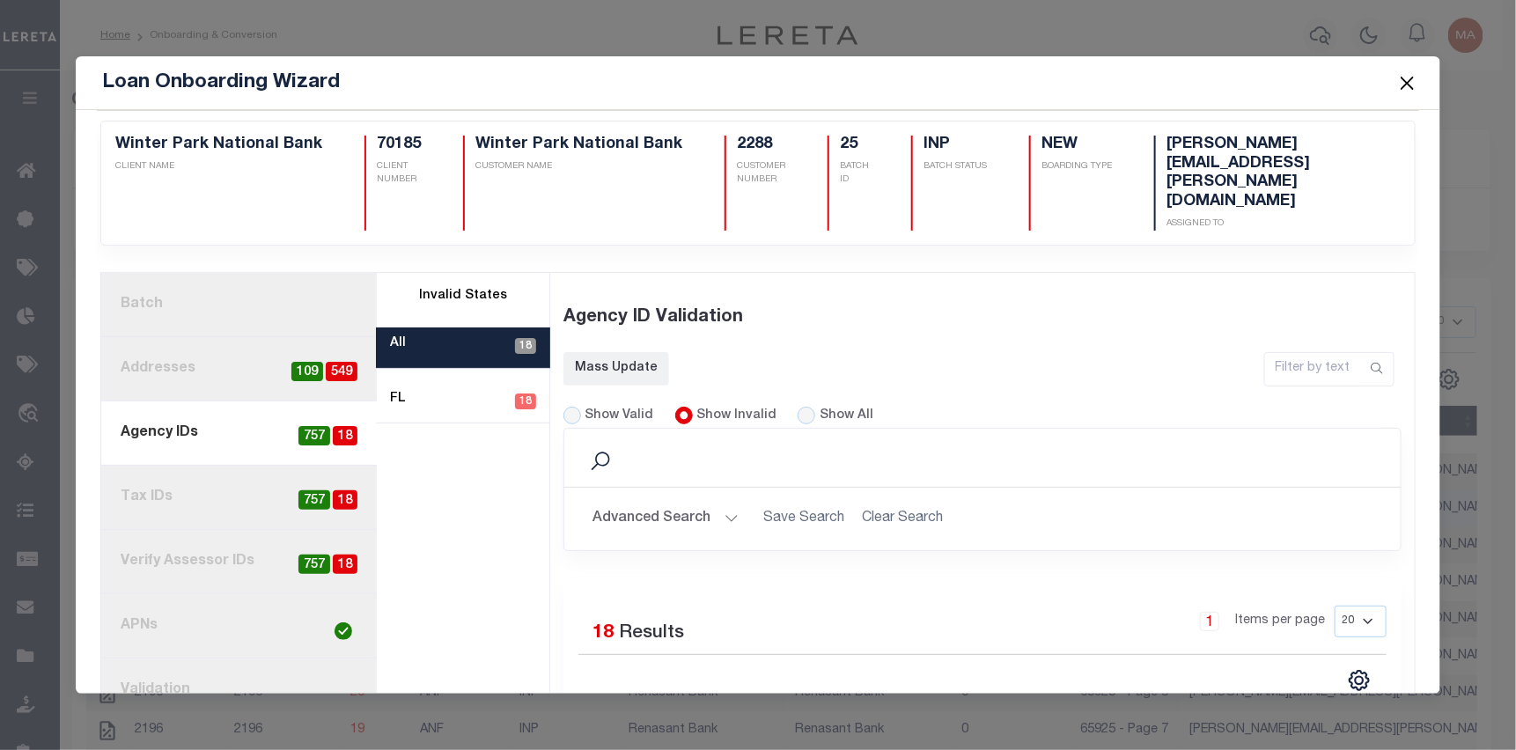
scroll to position [0, 0]
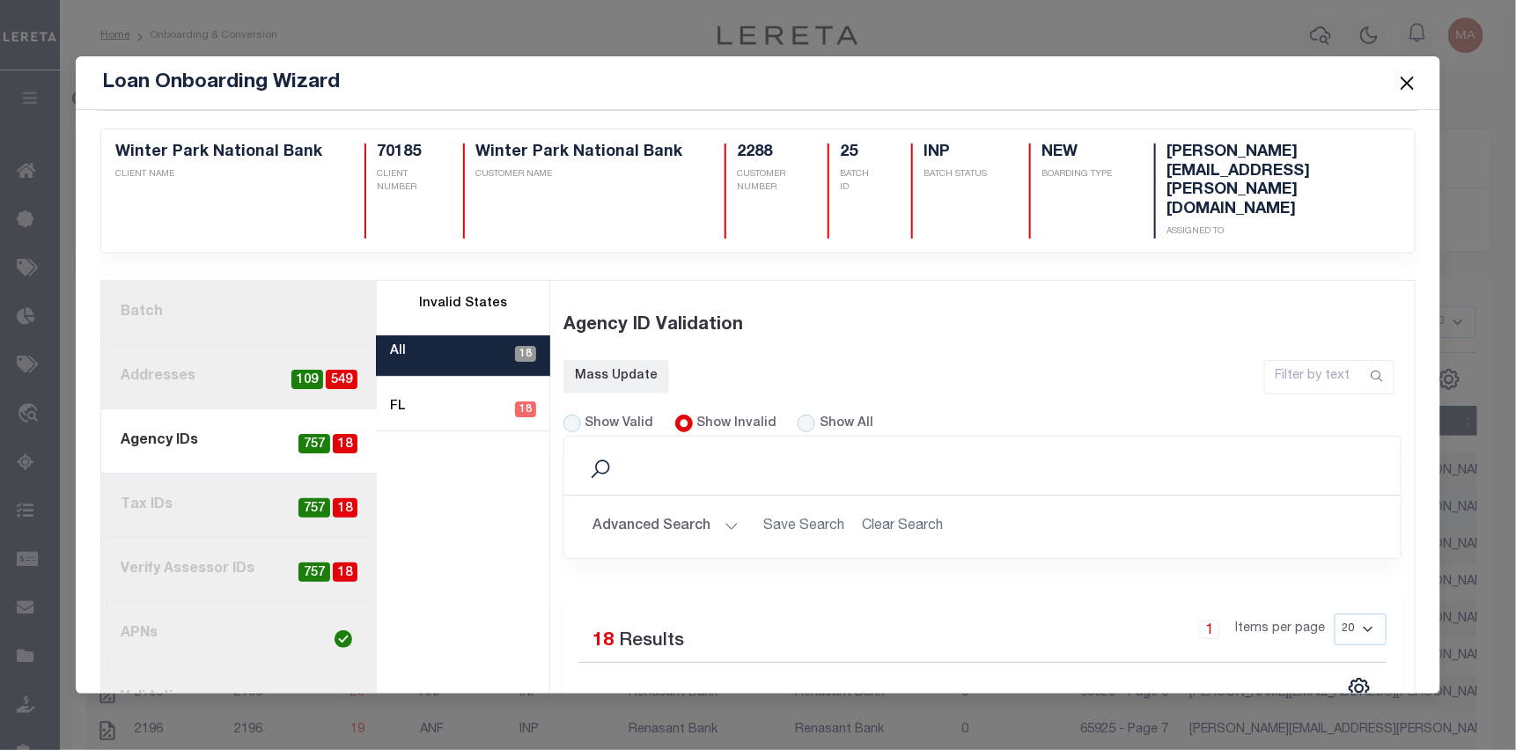
click at [254, 281] on link "1. Batch" at bounding box center [239, 313] width 276 height 64
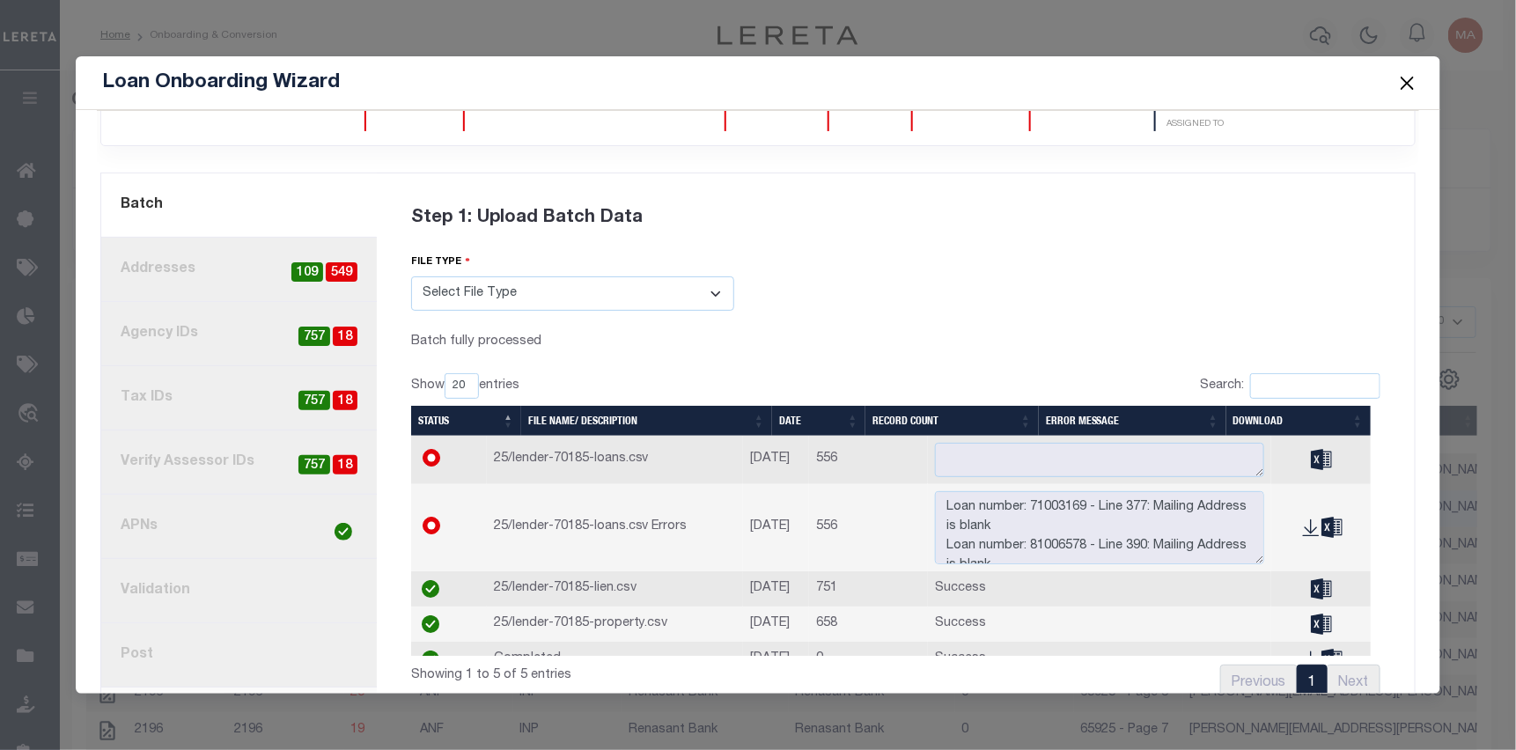
scroll to position [110, 0]
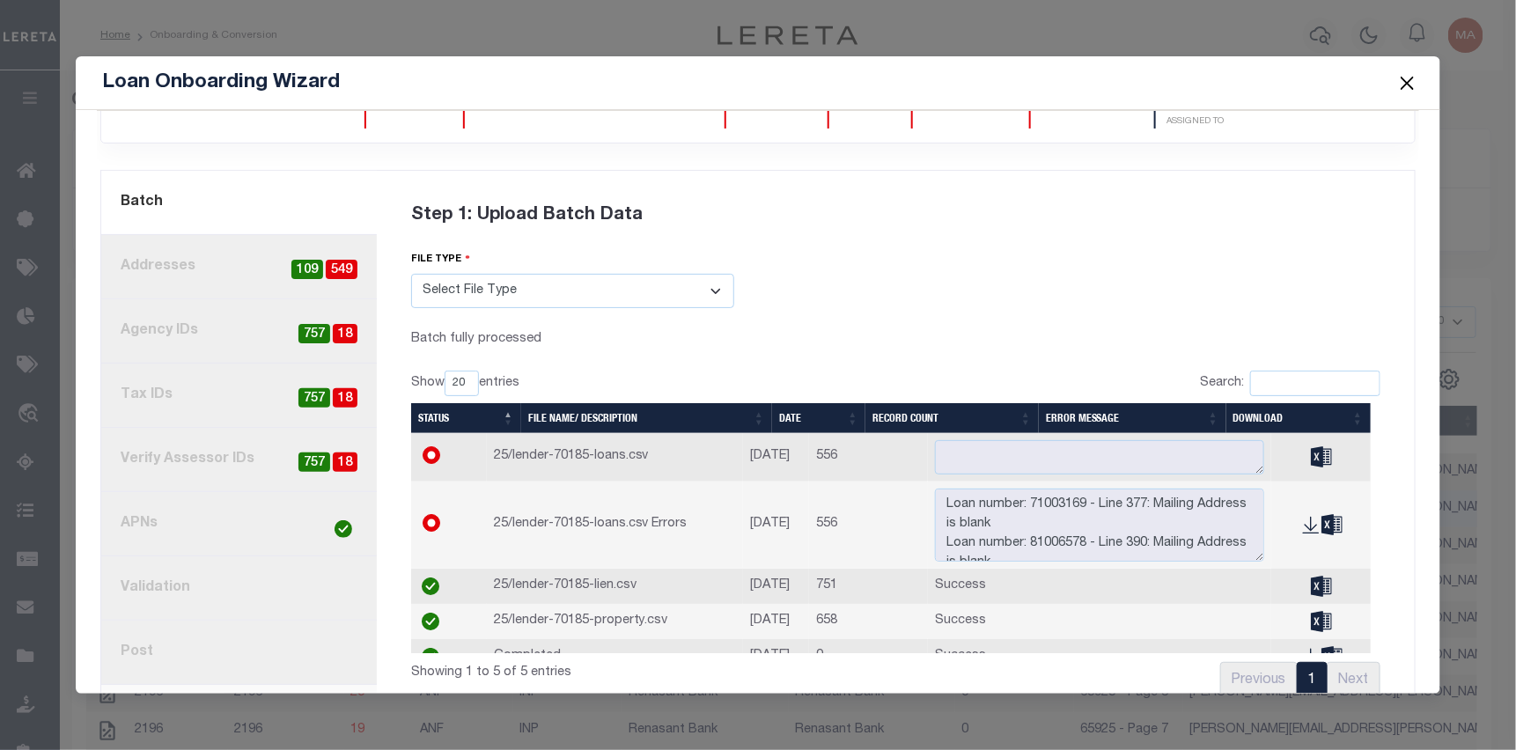
click at [214, 557] on link "7. Validation" at bounding box center [239, 589] width 276 height 64
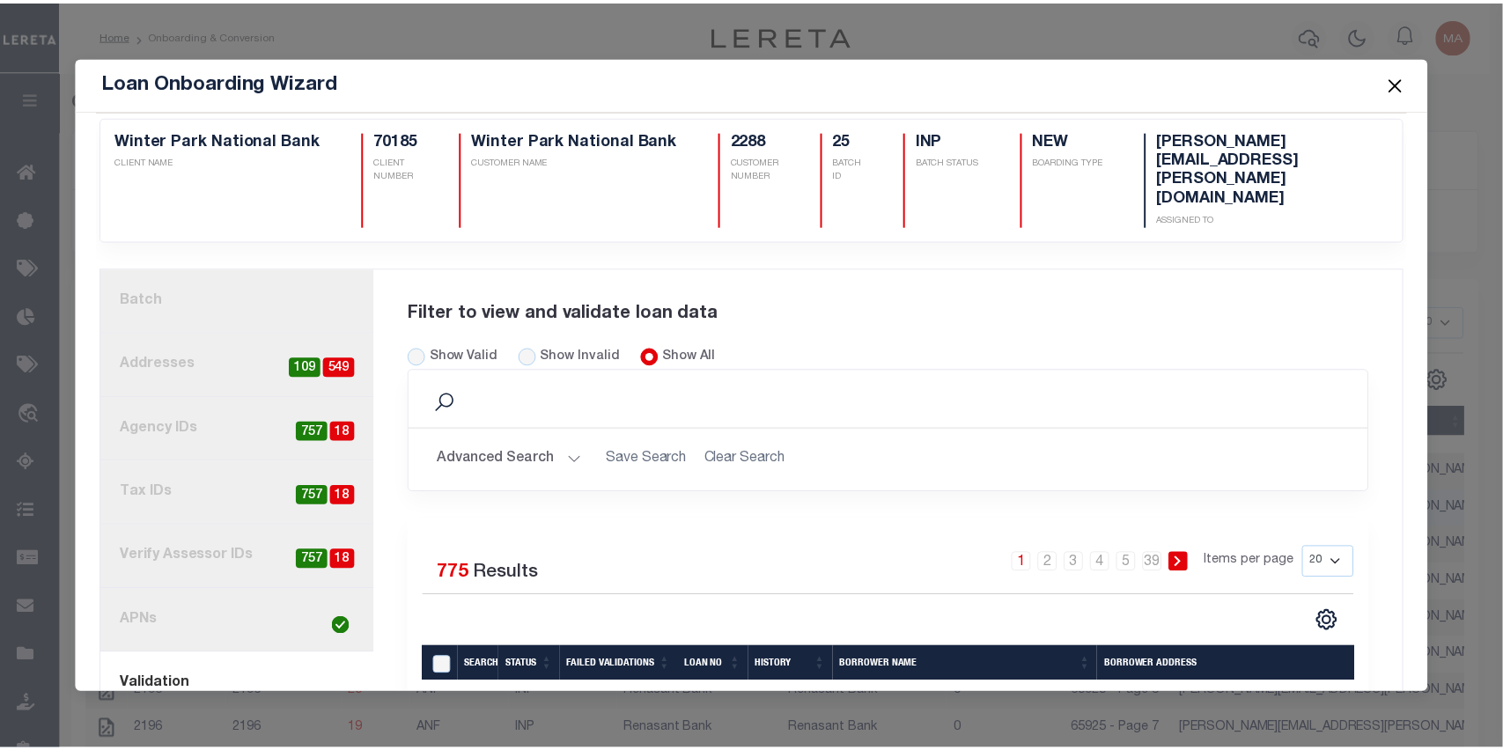
scroll to position [0, 0]
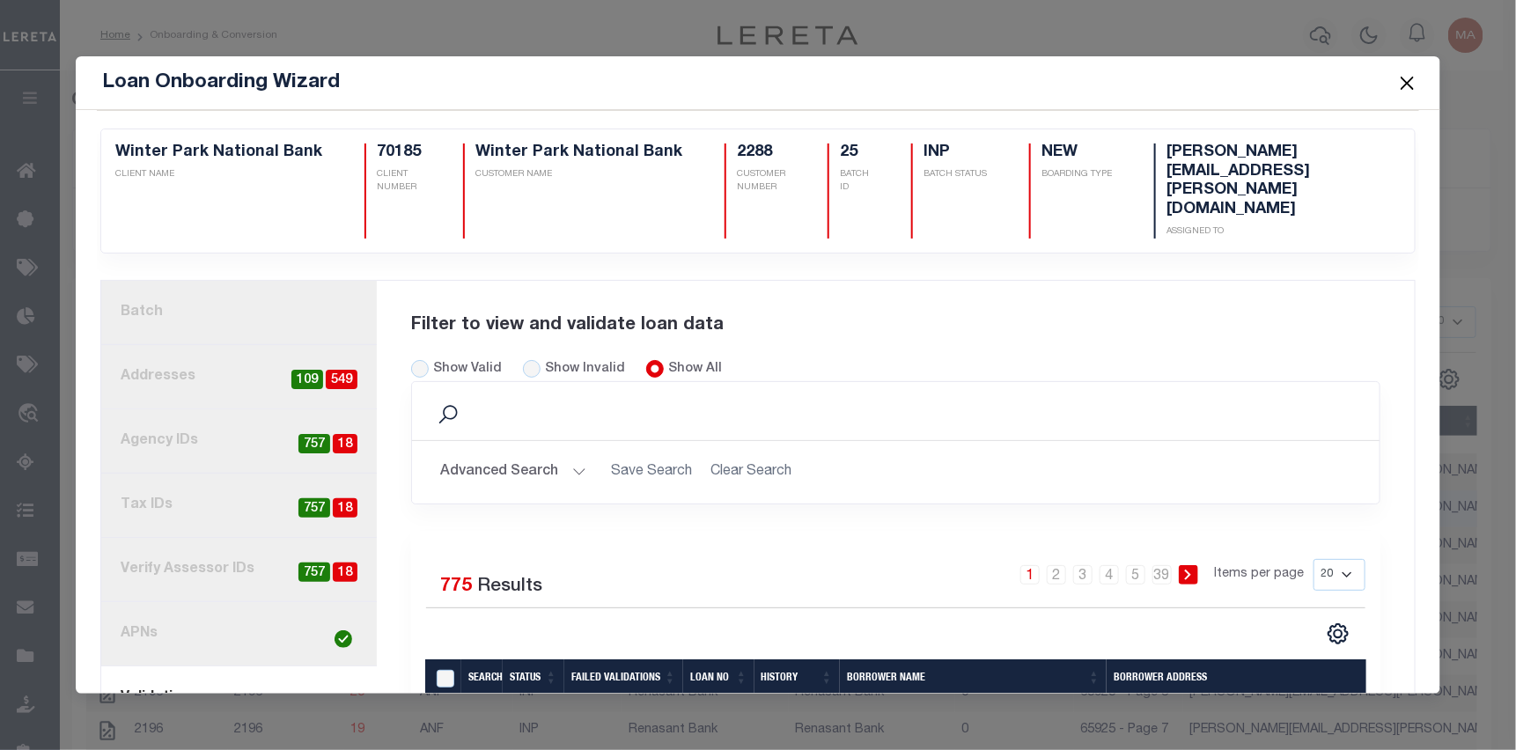
click at [1410, 83] on button "Close" at bounding box center [1408, 82] width 23 height 23
